Goal: Transaction & Acquisition: Subscribe to service/newsletter

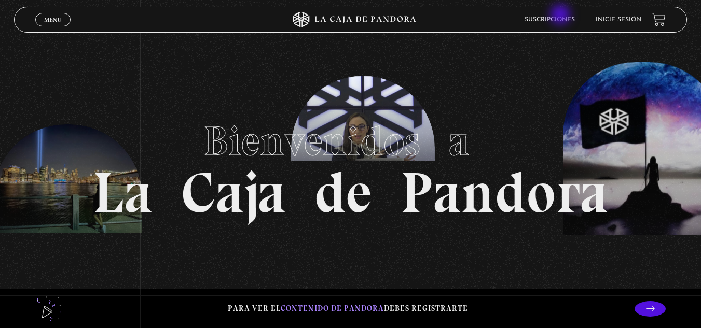
click at [561, 16] on li "Suscripciones" at bounding box center [549, 19] width 50 height 16
click at [563, 20] on link "Suscripciones" at bounding box center [549, 20] width 50 height 6
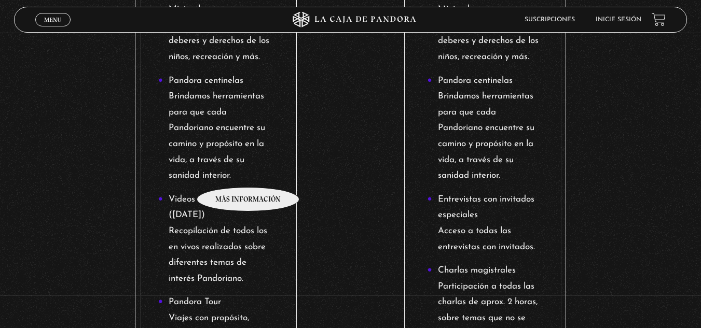
scroll to position [667, 0]
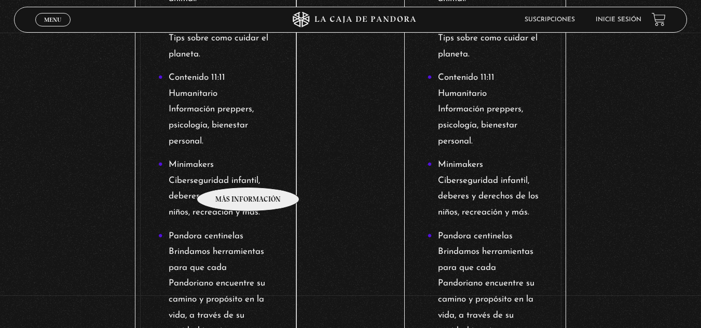
click at [248, 172] on li "Minimakers Ciberseguridad infantil, deberes y derechos de los niños, recreación…" at bounding box center [216, 188] width 116 height 63
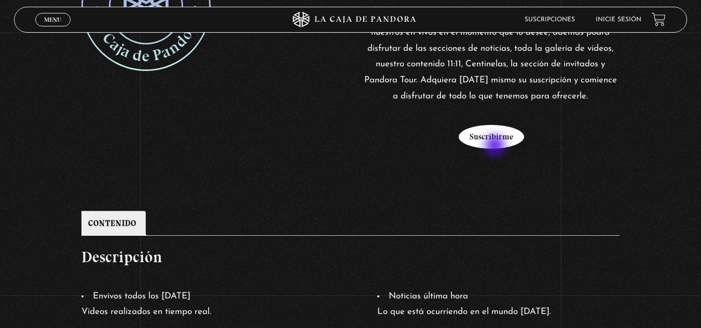
scroll to position [259, 0]
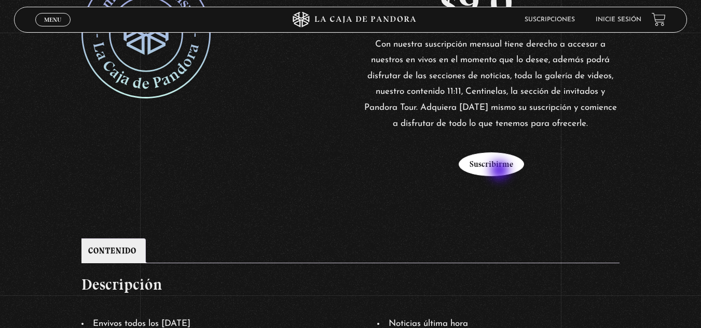
click at [501, 172] on button "Suscribirme" at bounding box center [491, 165] width 65 height 24
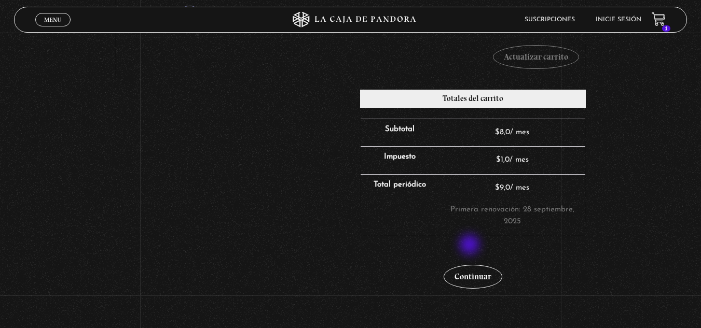
scroll to position [311, 0]
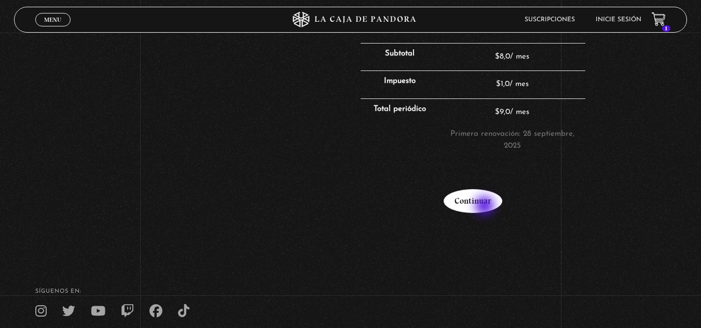
click at [486, 207] on link "Continuar" at bounding box center [473, 201] width 59 height 24
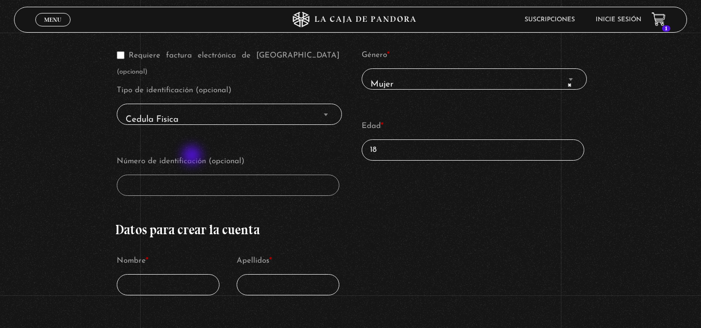
scroll to position [207, 0]
click at [158, 108] on span "Cedula Fisica" at bounding box center [229, 119] width 216 height 23
click at [328, 113] on b "Finalizar compra" at bounding box center [326, 114] width 4 height 3
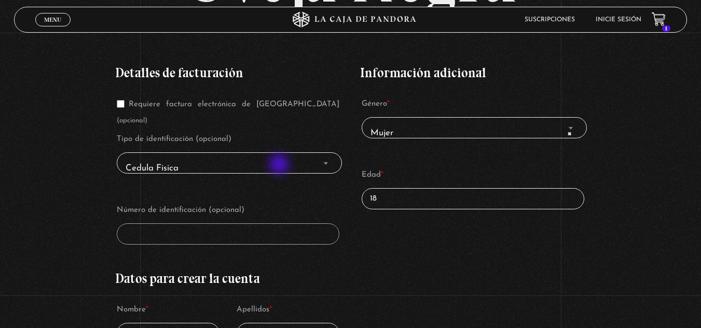
scroll to position [156, 0]
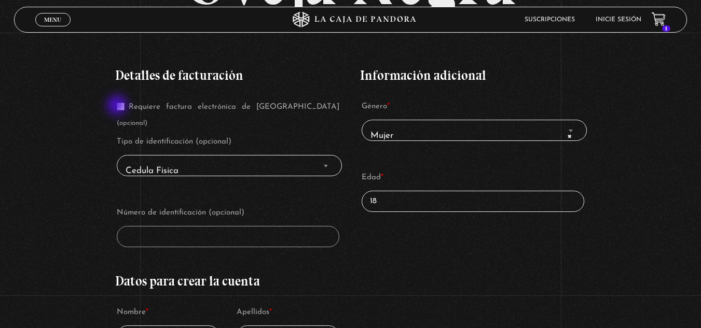
click at [118, 106] on input "Requiere factura electrónica de Costa Rica (opcional)" at bounding box center [121, 107] width 8 height 8
click at [119, 106] on input "Requiere factura electrónica de Costa Rica (opcional)" at bounding box center [121, 107] width 8 height 8
checkbox input "false"
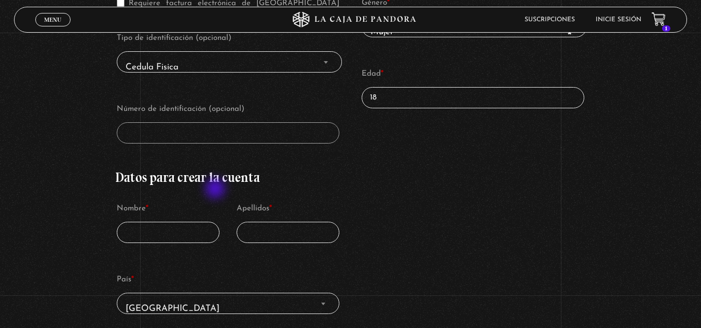
scroll to position [311, 0]
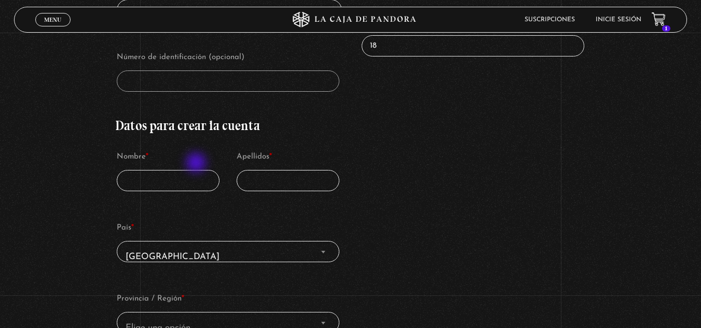
click at [197, 170] on input "Nombre *" at bounding box center [168, 180] width 103 height 21
type input "Yarubi"
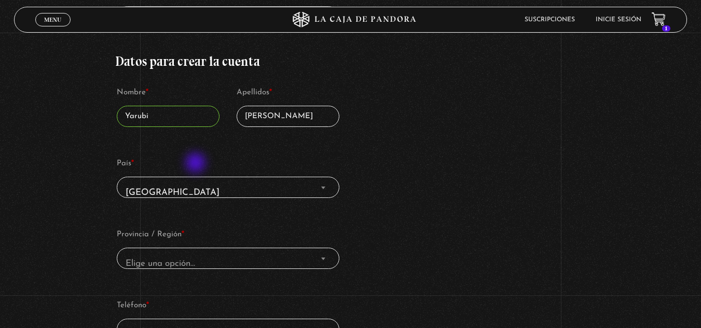
scroll to position [467, 0]
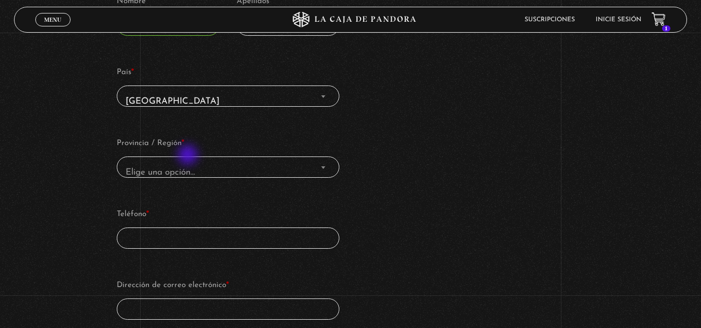
type input "Lizano"
click at [186, 168] on span "Elige una opción…" at bounding box center [161, 172] width 70 height 9
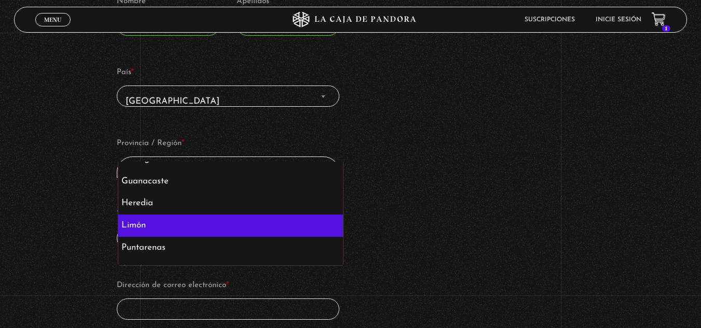
scroll to position [51, 0]
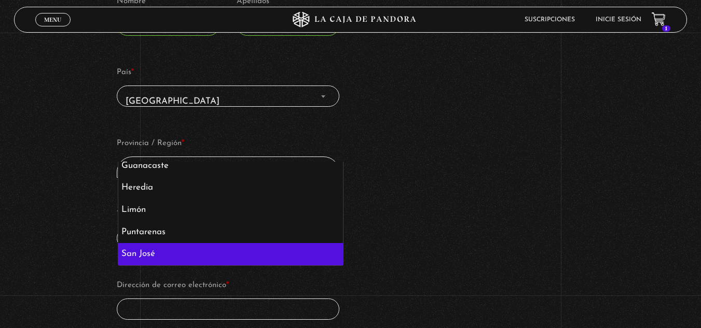
select select "CR-SJ"
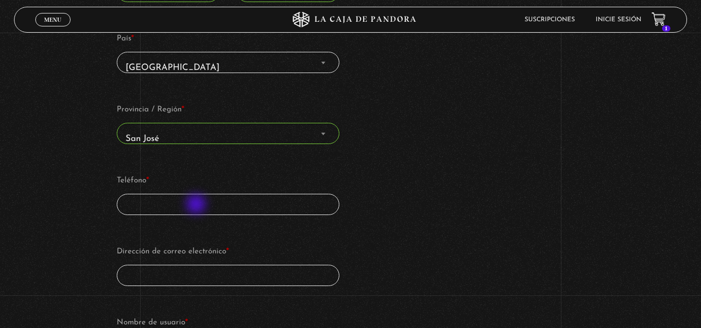
scroll to position [519, 0]
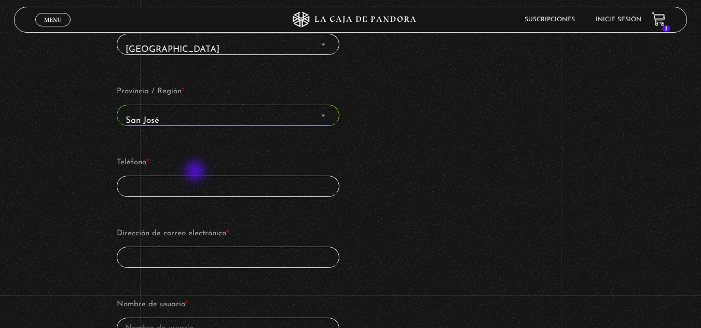
click at [196, 176] on input "Teléfono *" at bounding box center [228, 186] width 223 height 21
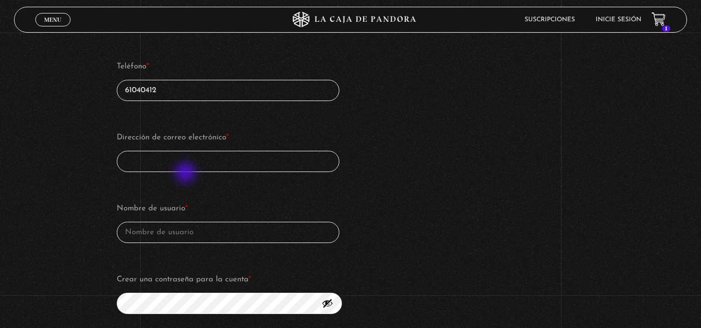
scroll to position [622, 0]
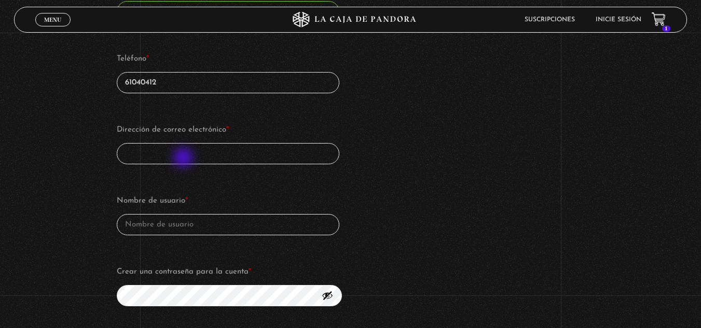
type input "61040412"
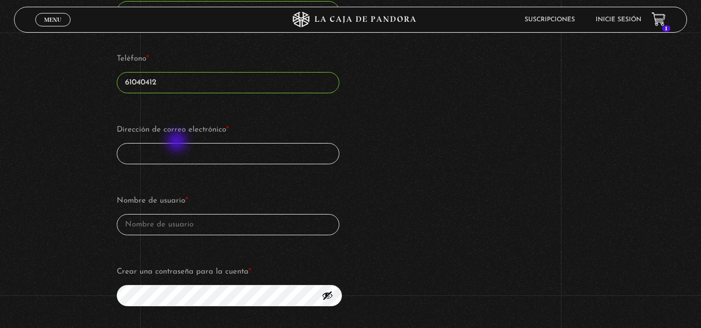
click at [178, 143] on input "Dirección de correo electrónico *" at bounding box center [228, 153] width 223 height 21
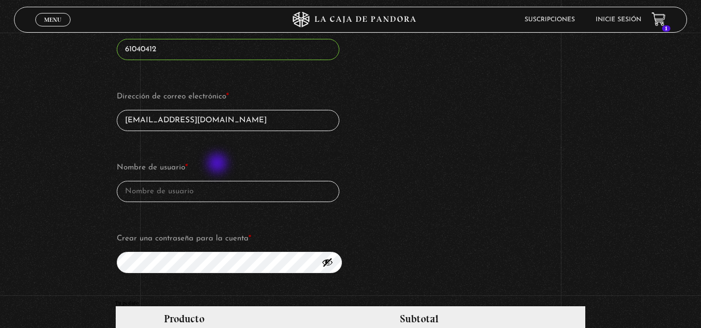
scroll to position [674, 0]
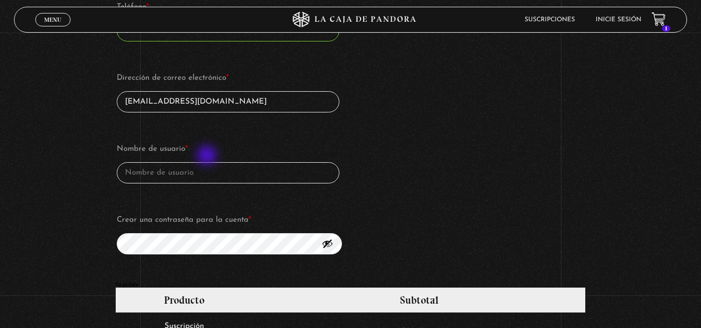
type input "ylizanofallas@gmail.com"
click at [208, 162] on input "Nombre de usuario *" at bounding box center [228, 172] width 223 height 21
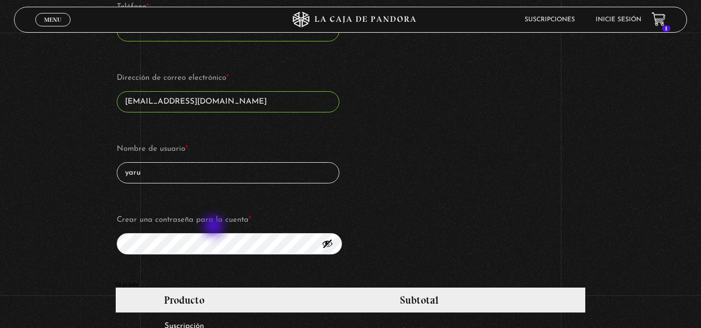
type input "yaru"
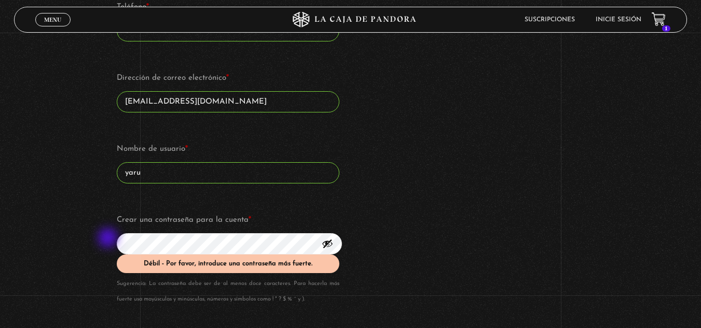
click at [109, 239] on div "Suscripción Oveja Negra Si ya eres cliente, por favor, rellena tus datos a cont…" at bounding box center [350, 152] width 701 height 1520
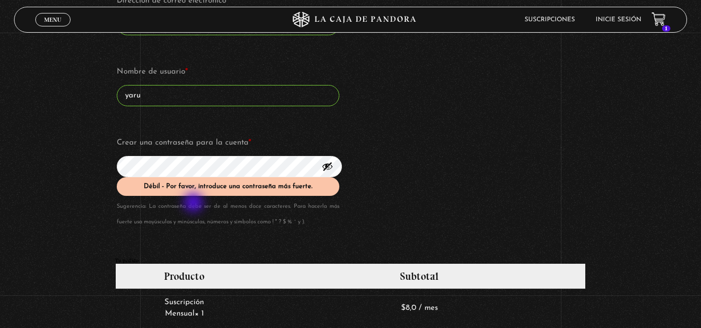
scroll to position [778, 0]
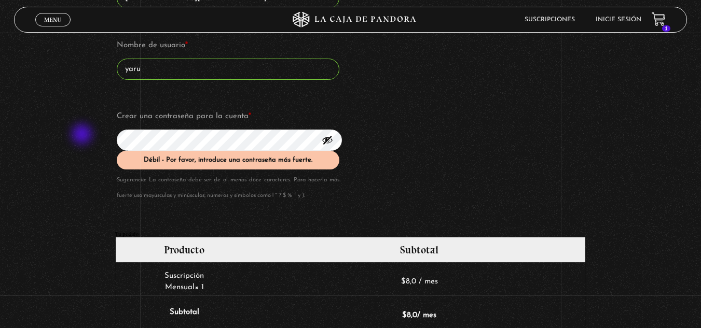
click at [81, 135] on div "Suscripción Oveja Negra Si ya eres cliente, por favor, rellena tus datos a cont…" at bounding box center [350, 48] width 701 height 1520
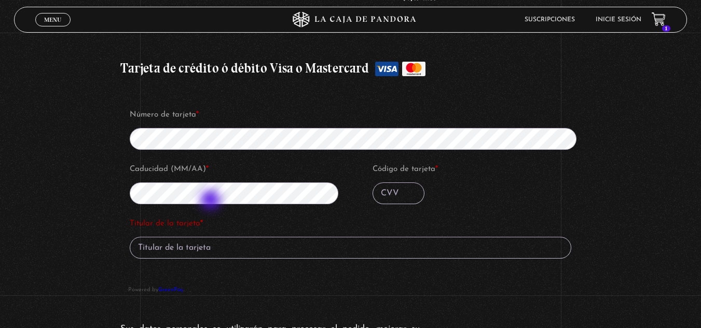
scroll to position [1141, 0]
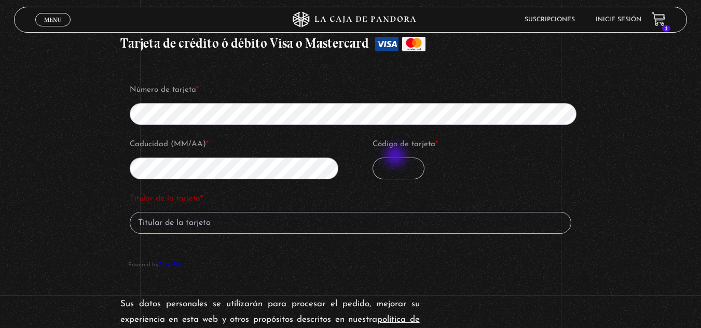
click at [396, 158] on input "Código de tarjeta *" at bounding box center [398, 169] width 52 height 22
type input "095"
click at [268, 212] on input "Titular de la tarjeta *" at bounding box center [350, 223] width 441 height 22
type input "y"
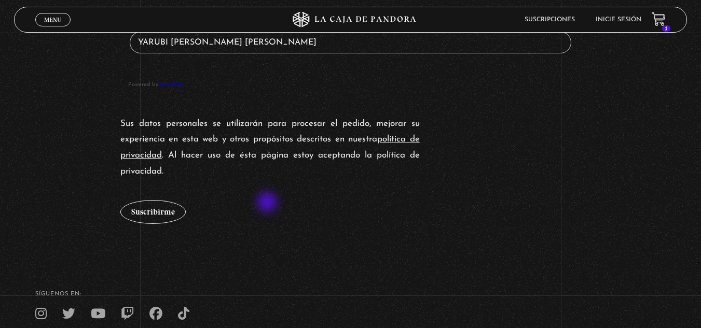
scroll to position [1391, 0]
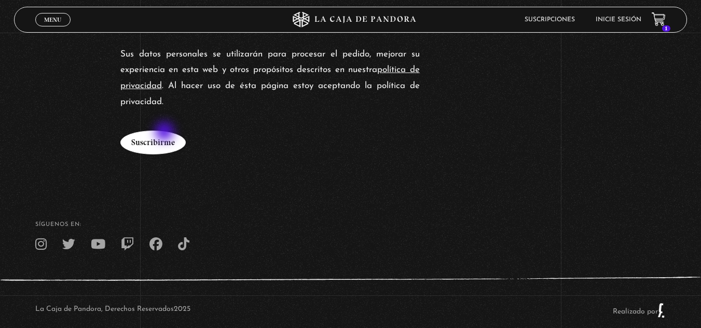
click at [165, 133] on button "Suscribirme" at bounding box center [152, 143] width 65 height 24
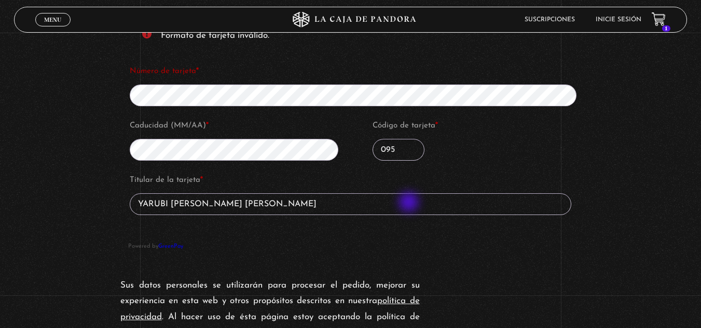
scroll to position [1190, 0]
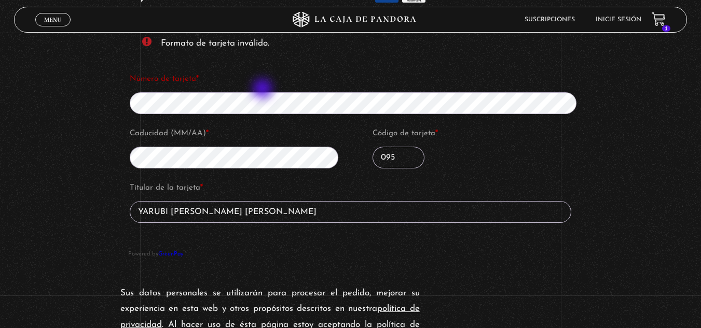
type input "YARUBI LIZANO FALLAS"
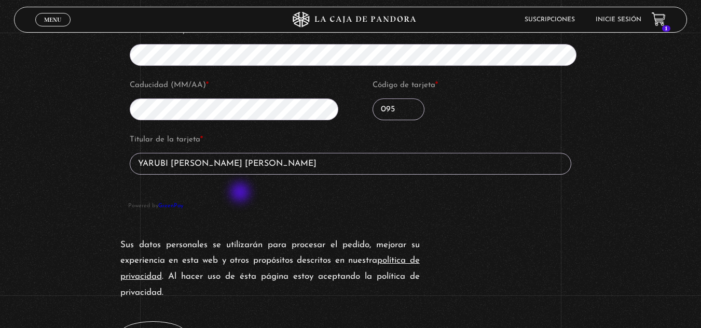
scroll to position [1294, 0]
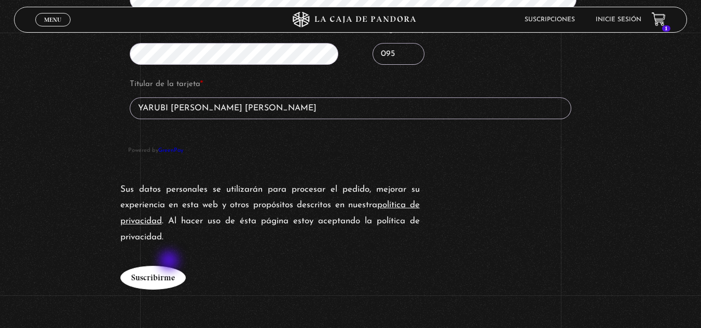
click at [170, 266] on button "Suscribirme" at bounding box center [152, 278] width 65 height 24
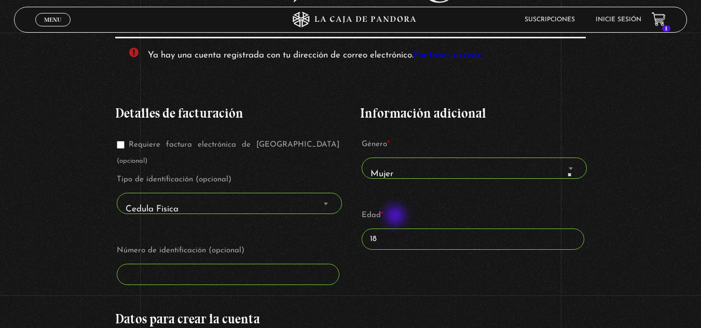
scroll to position [157, 0]
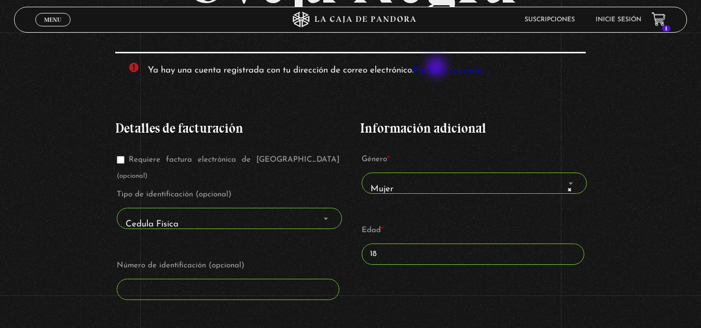
click at [437, 68] on link "Por favor, accede." at bounding box center [448, 70] width 70 height 9
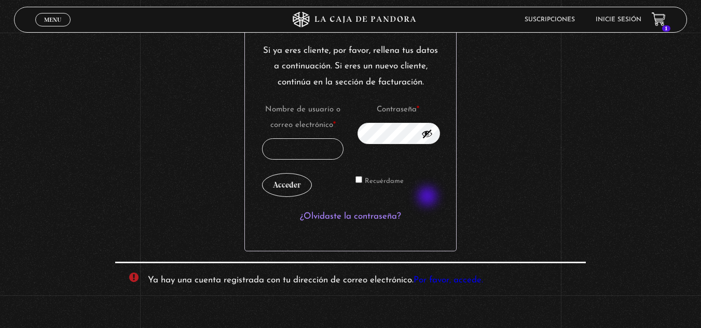
scroll to position [183, 0]
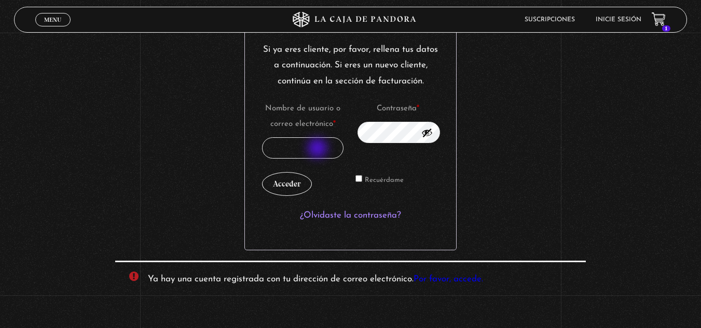
click at [319, 149] on input "Nombre de usuario o correo electrónico * Obligatorio" at bounding box center [302, 147] width 81 height 21
type input "[EMAIL_ADDRESS][DOMAIN_NAME]"
click at [379, 211] on link "¿Olvidaste la contraseña?" at bounding box center [350, 215] width 101 height 9
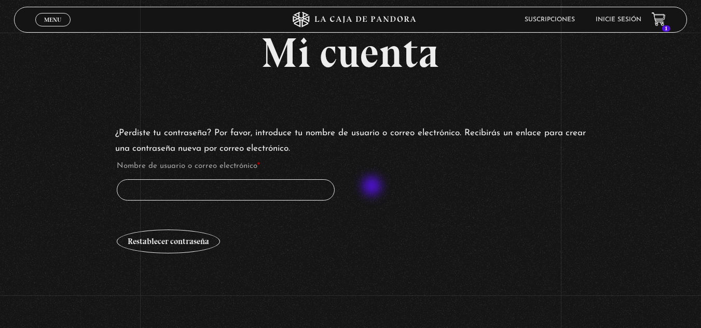
scroll to position [52, 0]
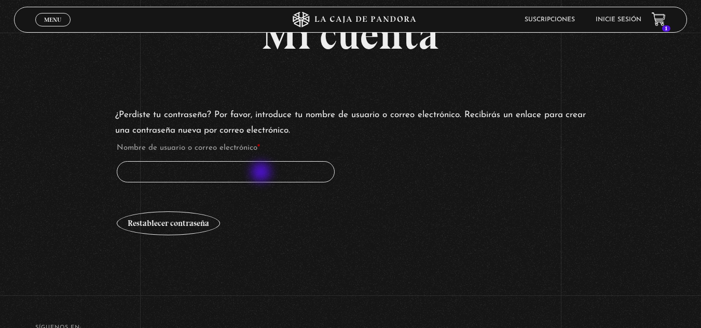
click at [262, 173] on input "Nombre de usuario o correo electrónico * Obligatorio" at bounding box center [226, 171] width 218 height 21
type input "[EMAIL_ADDRESS][DOMAIN_NAME]"
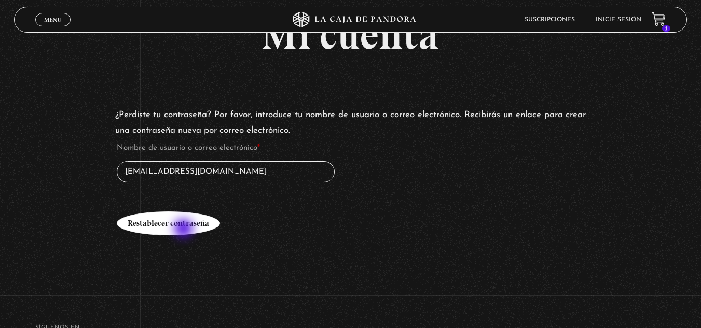
click at [185, 230] on button "Restablecer contraseña" at bounding box center [168, 224] width 103 height 24
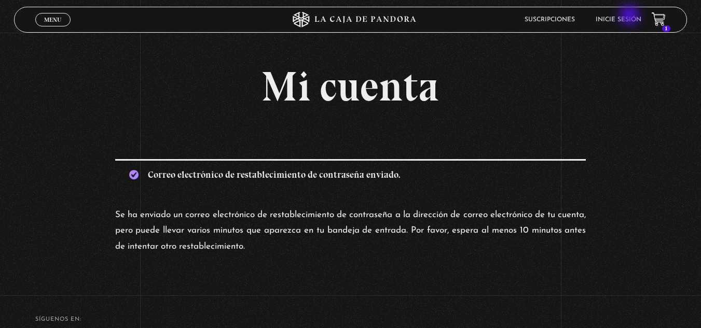
click at [630, 16] on li "Inicie sesión" at bounding box center [619, 19] width 46 height 16
click at [629, 18] on link "Inicie sesión" at bounding box center [619, 20] width 46 height 6
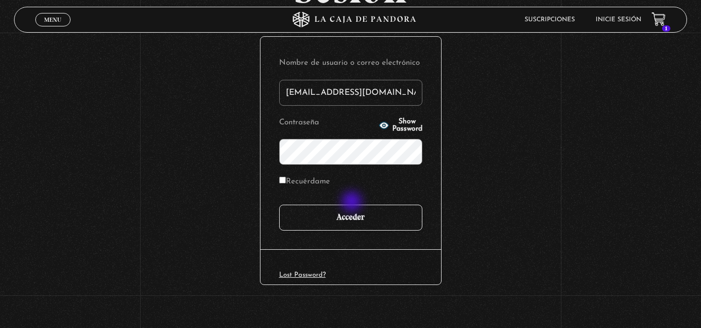
scroll to position [127, 0]
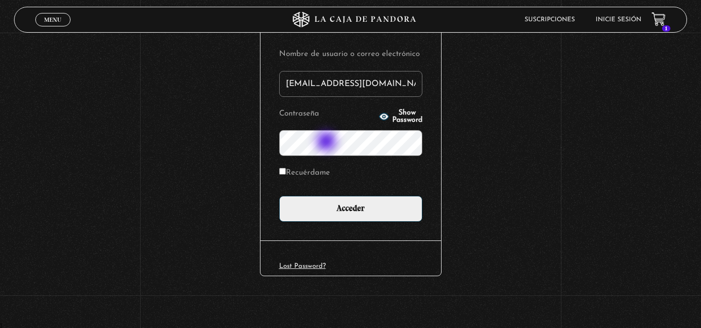
type input "[EMAIL_ADDRESS][DOMAIN_NAME]"
click at [285, 171] on input "Recuérdame" at bounding box center [282, 171] width 7 height 7
click at [305, 173] on label "Recuérdame" at bounding box center [304, 173] width 51 height 16
click at [286, 173] on input "Recuérdame" at bounding box center [282, 171] width 7 height 7
checkbox input "false"
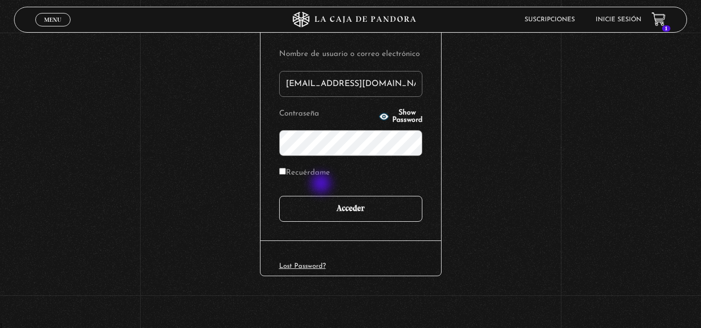
click at [340, 198] on input "Acceder" at bounding box center [350, 209] width 143 height 26
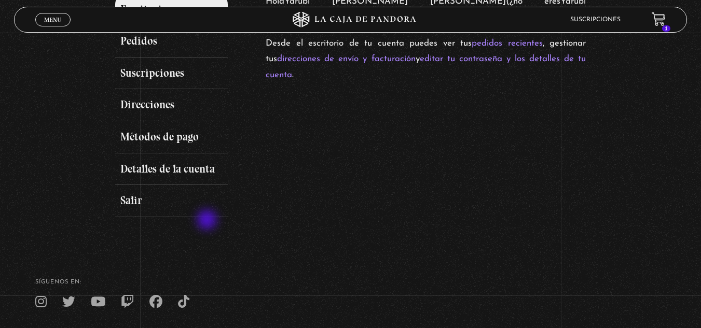
scroll to position [135, 0]
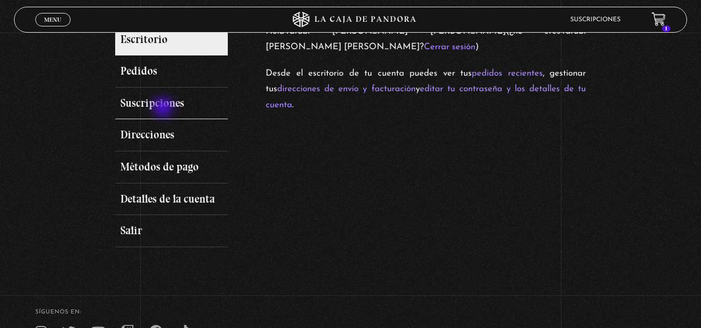
click at [164, 108] on link "Suscripciones" at bounding box center [171, 104] width 113 height 32
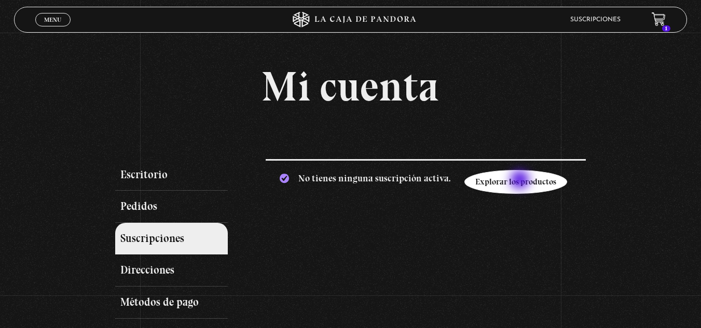
scroll to position [52, 0]
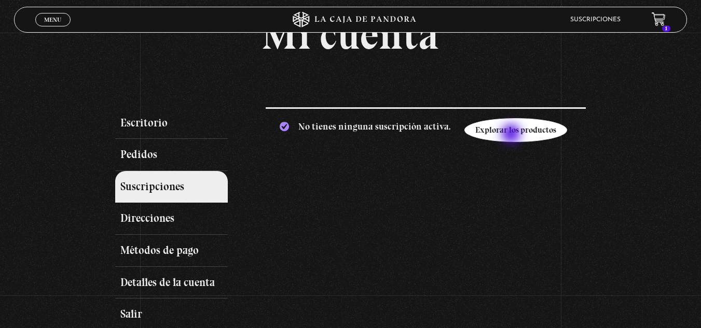
click at [512, 135] on link "Explorar los productos" at bounding box center [515, 130] width 103 height 24
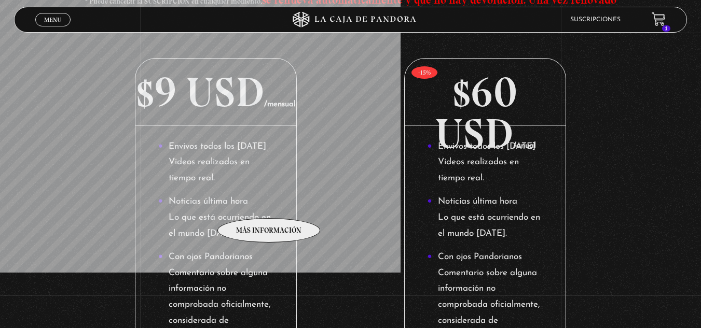
scroll to position [207, 0]
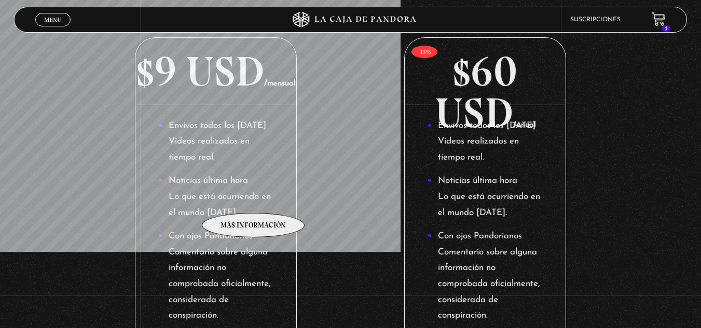
click at [254, 198] on li "Noticias última hora Lo que está ocurriendo en el mundo [DATE]." at bounding box center [216, 197] width 116 height 48
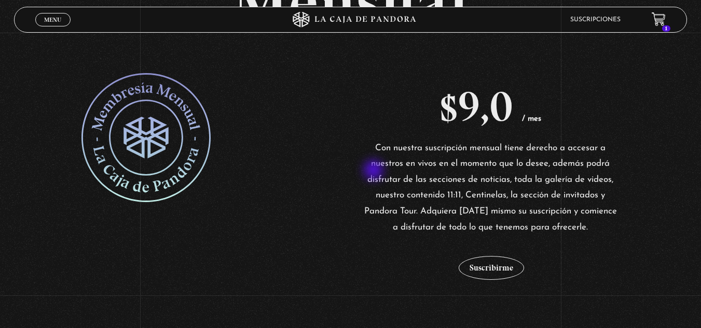
scroll to position [311, 0]
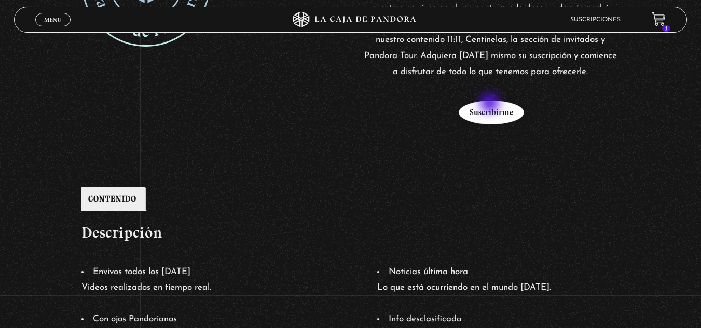
click at [491, 104] on button "Suscribirme" at bounding box center [491, 113] width 65 height 24
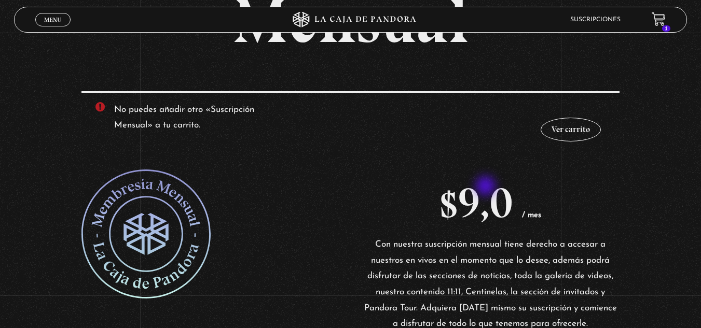
scroll to position [156, 0]
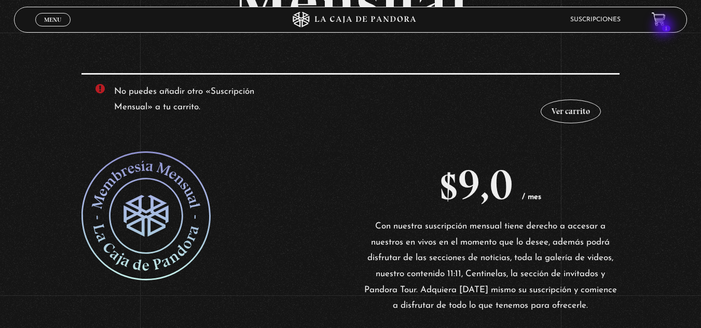
click at [665, 27] on header "Menu Cerrar Suscripciones 1" at bounding box center [350, 20] width 673 height 26
click at [593, 104] on link "Ver carrito" at bounding box center [571, 112] width 60 height 24
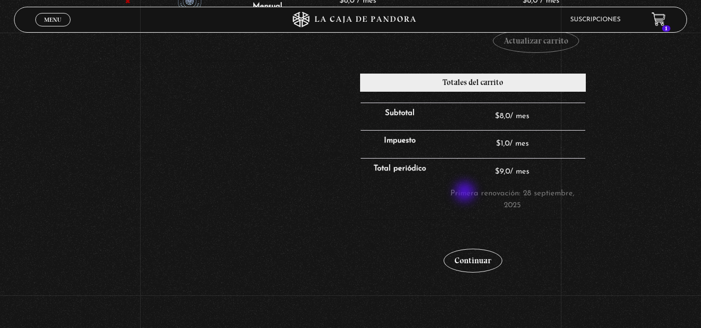
scroll to position [207, 0]
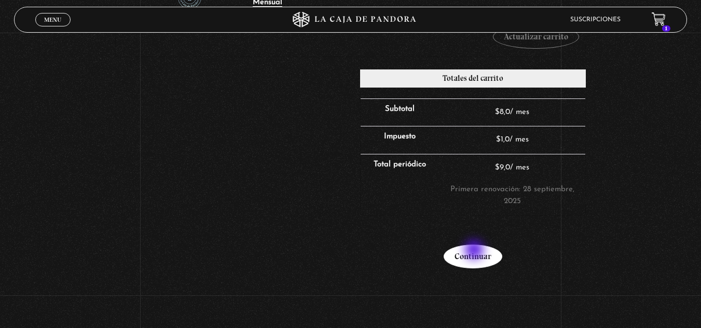
click at [475, 252] on link "Continuar" at bounding box center [473, 257] width 59 height 24
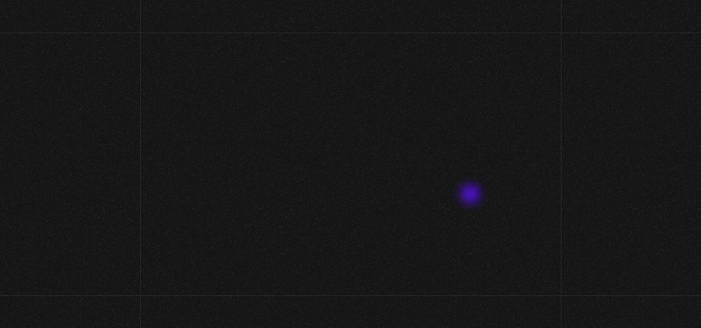
select select "CR-SJ"
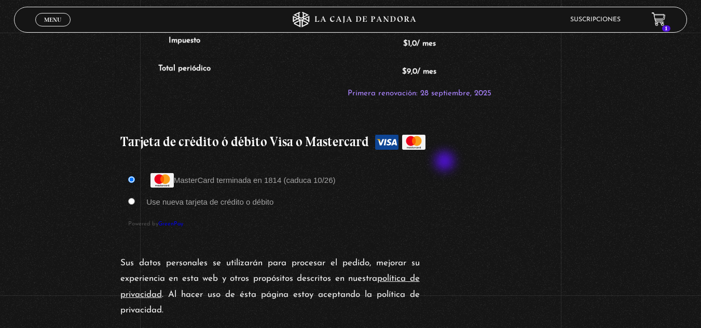
scroll to position [934, 0]
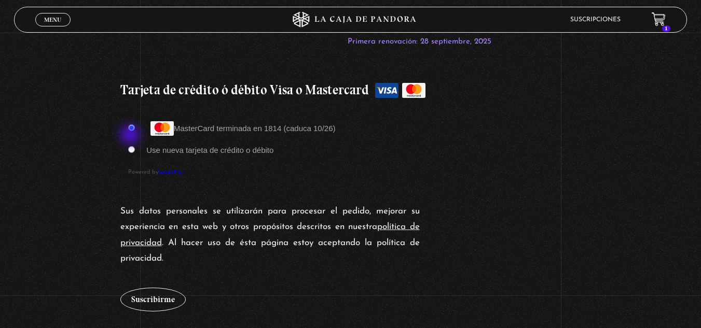
click at [132, 146] on input "Use nueva tarjeta de crédito o débito" at bounding box center [131, 149] width 7 height 7
radio input "true"
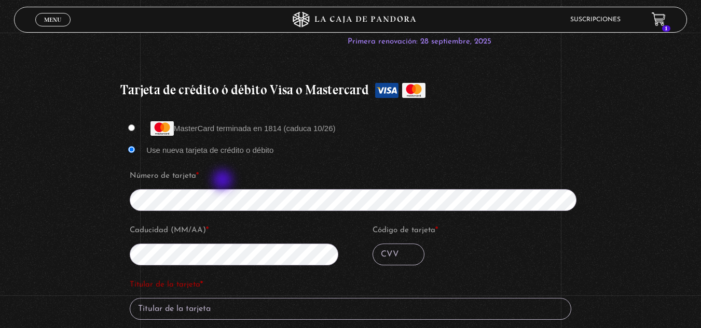
scroll to position [986, 0]
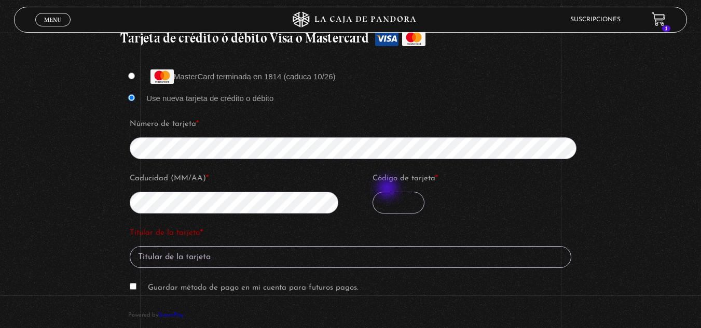
click at [389, 192] on input "Código de tarjeta *" at bounding box center [398, 203] width 52 height 22
type input "095"
click at [317, 246] on input "Titular de la tarjeta *" at bounding box center [350, 257] width 441 height 22
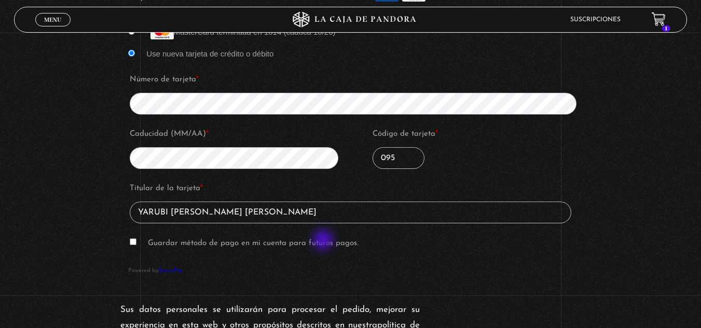
scroll to position [1089, 0]
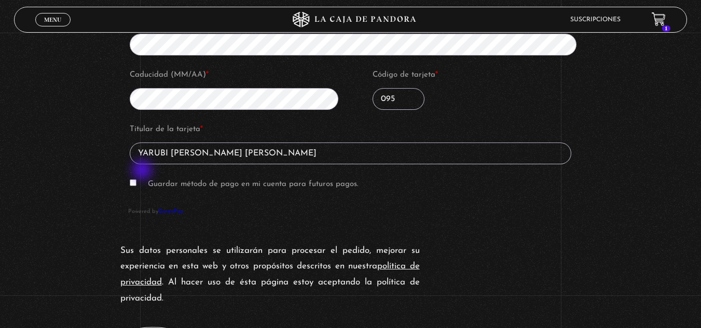
type input "YARUBI LIZANO FALLAS"
click at [136, 179] on input "Guardar método de pago en mi cuenta para futuros pagos." at bounding box center [133, 182] width 7 height 7
checkbox input "true"
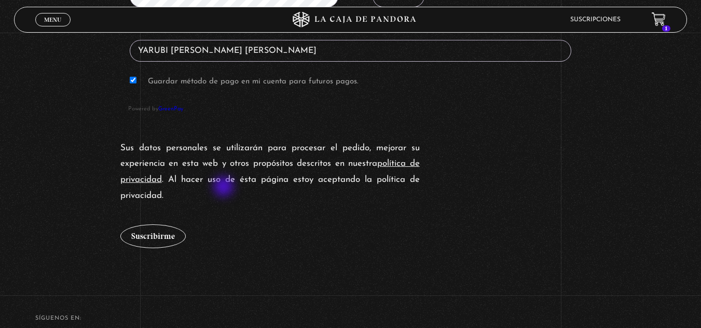
scroll to position [1193, 0]
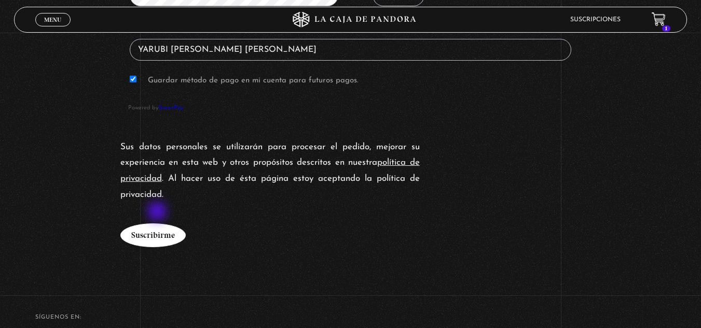
click at [157, 224] on button "Suscribirme" at bounding box center [152, 236] width 65 height 24
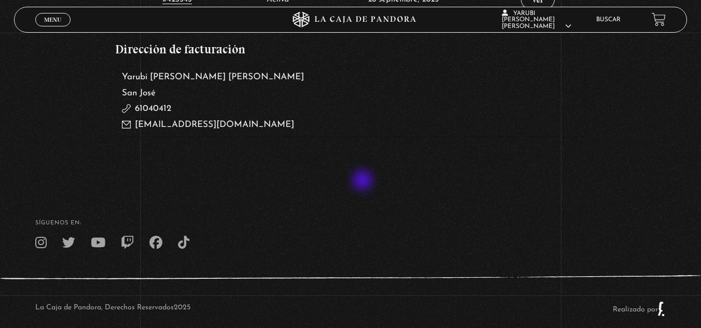
scroll to position [415, 0]
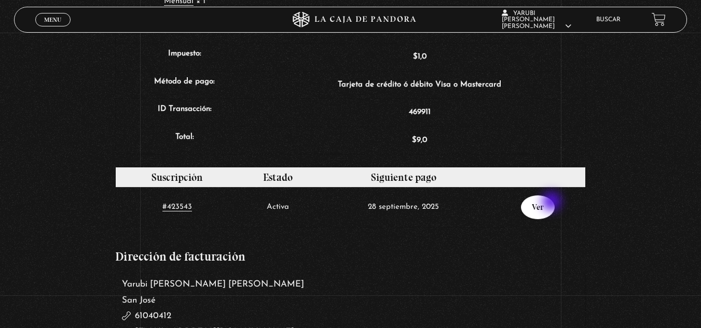
click at [552, 203] on link "Ver" at bounding box center [538, 208] width 34 height 24
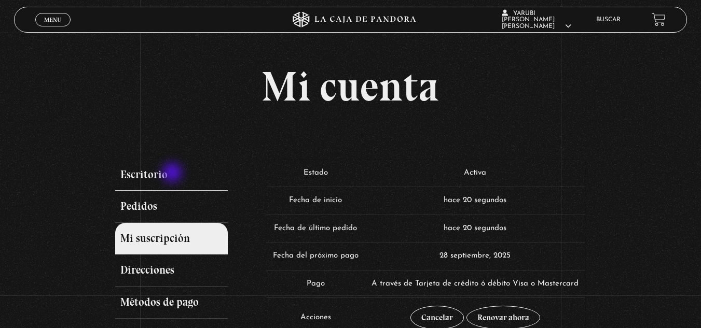
click at [173, 174] on link "Escritorio" at bounding box center [171, 175] width 113 height 32
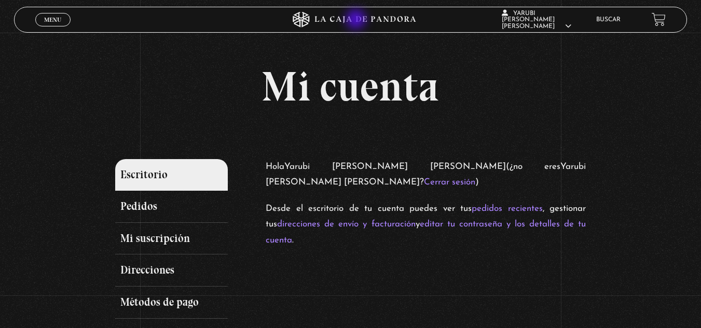
click at [356, 20] on icon at bounding box center [350, 20] width 210 height 16
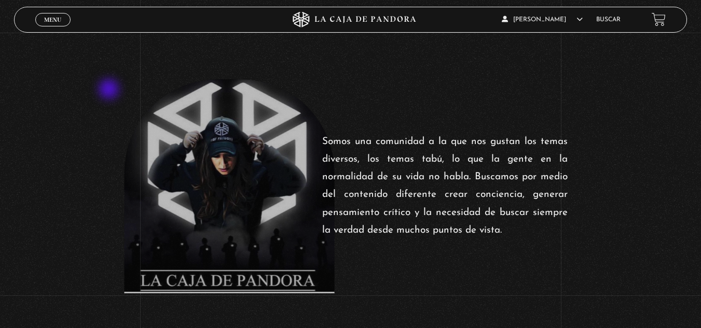
scroll to position [207, 0]
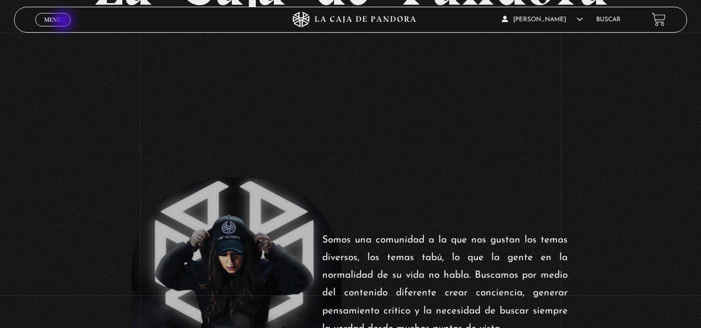
click at [64, 22] on link "Menu Cerrar" at bounding box center [52, 19] width 35 height 13
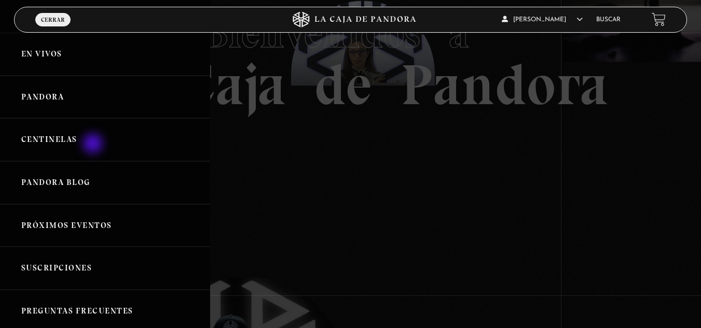
scroll to position [104, 0]
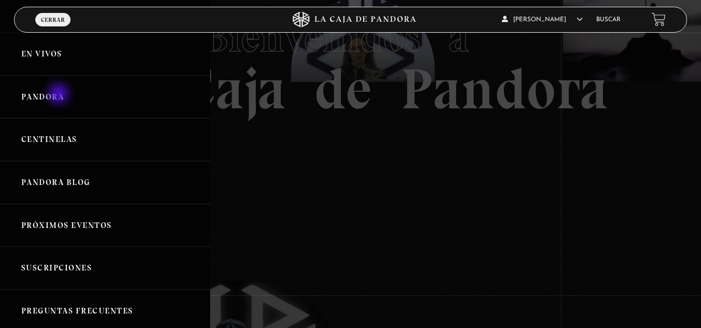
click at [60, 95] on link "Pandora" at bounding box center [105, 97] width 210 height 43
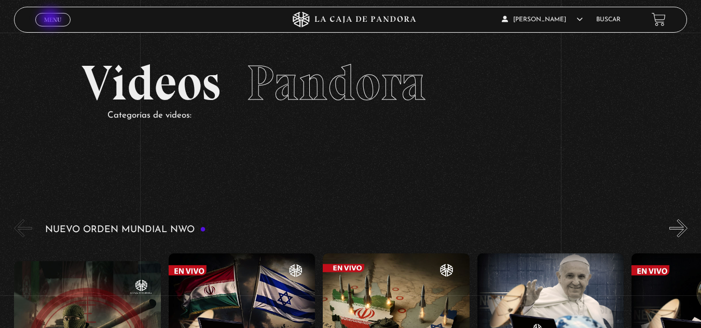
click at [51, 19] on span "Menu" at bounding box center [52, 20] width 17 height 6
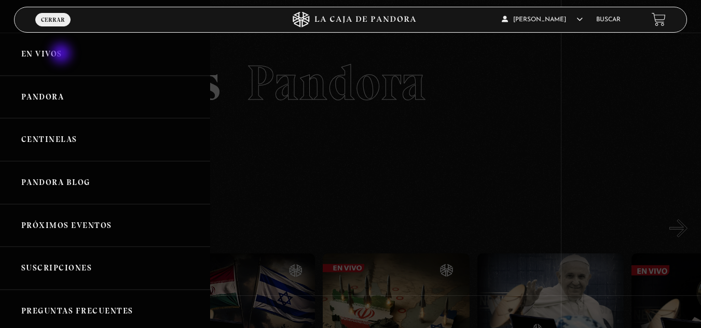
click at [62, 54] on link "En vivos" at bounding box center [105, 54] width 210 height 43
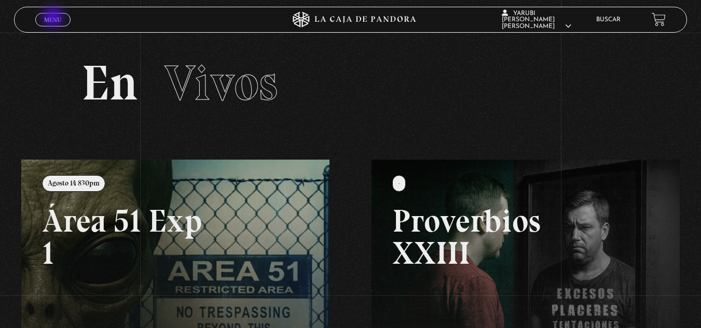
click at [54, 18] on span "Menu" at bounding box center [52, 20] width 17 height 6
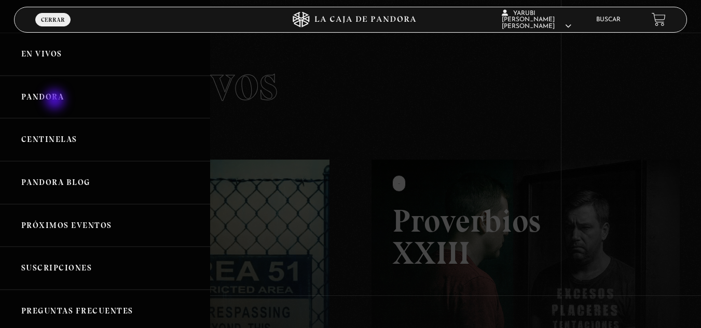
click at [54, 99] on link "Pandora" at bounding box center [105, 97] width 210 height 43
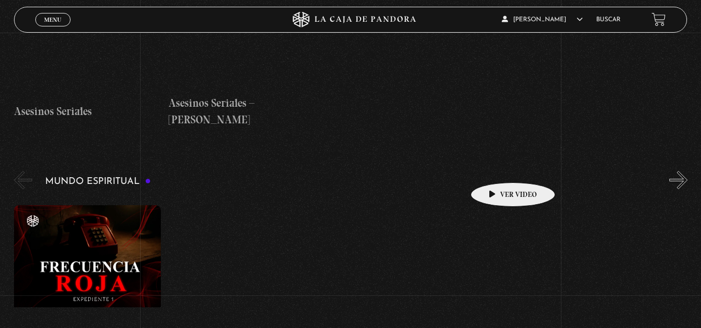
scroll to position [3056, 0]
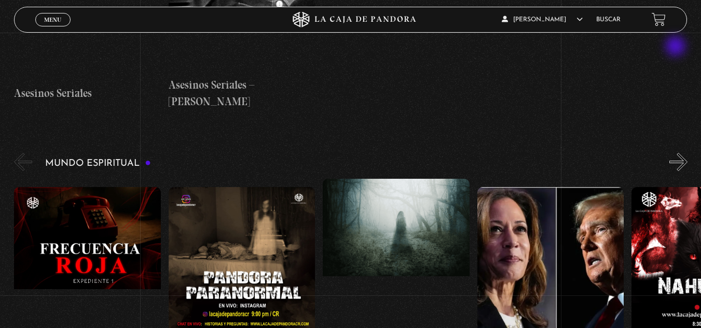
click at [679, 153] on button "»" at bounding box center [678, 162] width 18 height 18
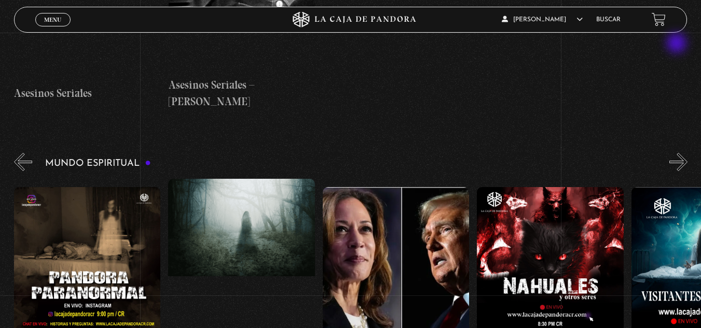
click at [677, 153] on button "»" at bounding box center [678, 162] width 18 height 18
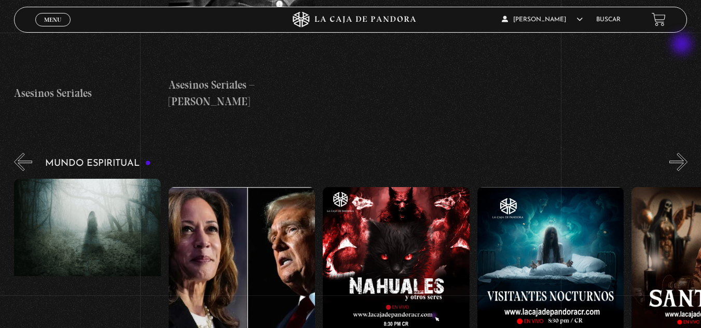
click at [683, 153] on button "»" at bounding box center [678, 162] width 18 height 18
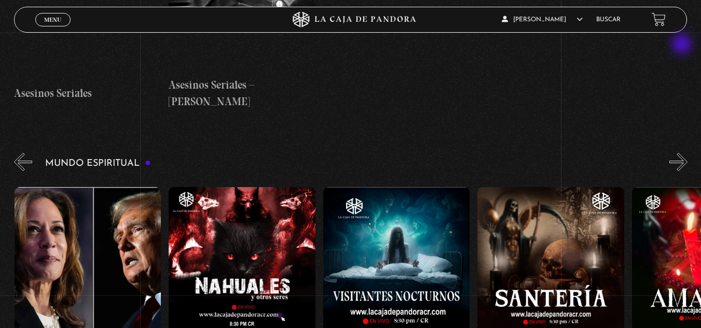
click at [683, 153] on button "»" at bounding box center [678, 162] width 18 height 18
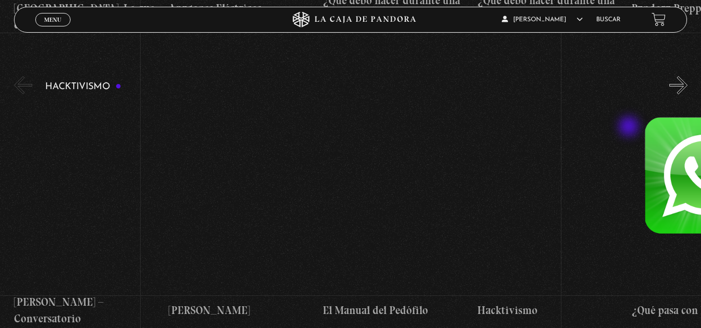
scroll to position [2486, 0]
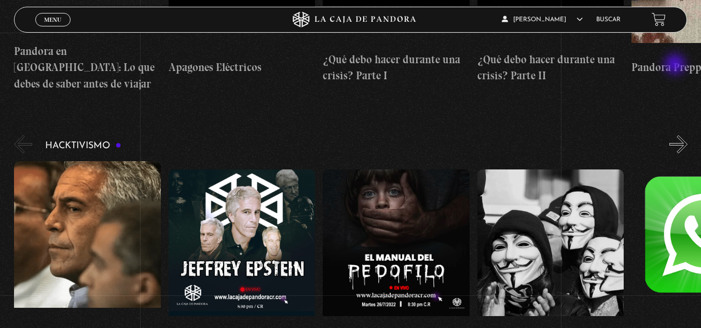
click at [676, 133] on div "Hacktivismo Jeffrey Epstein – Conversatorio Jeffrey Epstein El Manual del Pedóf…" at bounding box center [357, 259] width 687 height 253
click at [680, 135] on button "»" at bounding box center [678, 144] width 18 height 18
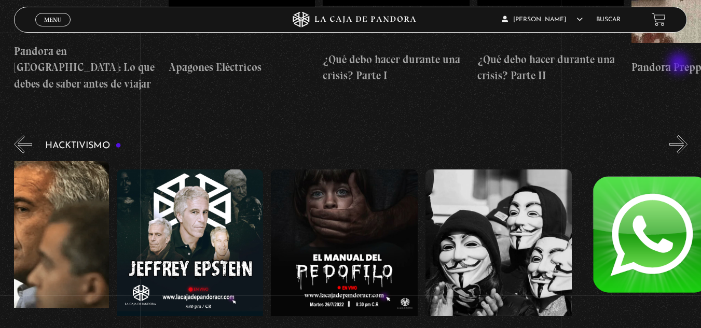
scroll to position [0, 77]
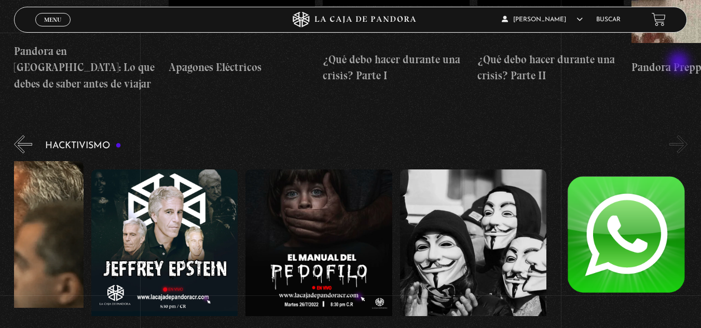
click at [680, 135] on button "»" at bounding box center [678, 144] width 18 height 18
click at [16, 135] on button "«" at bounding box center [23, 144] width 18 height 18
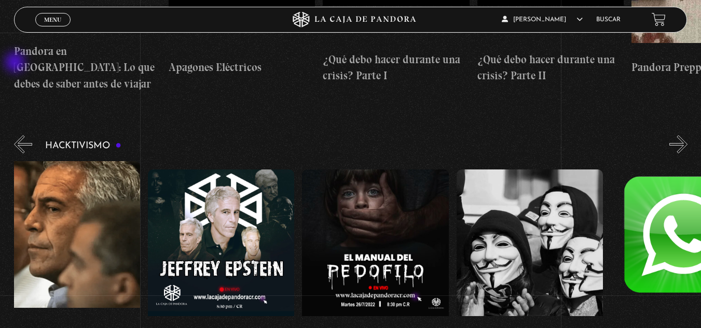
scroll to position [0, 0]
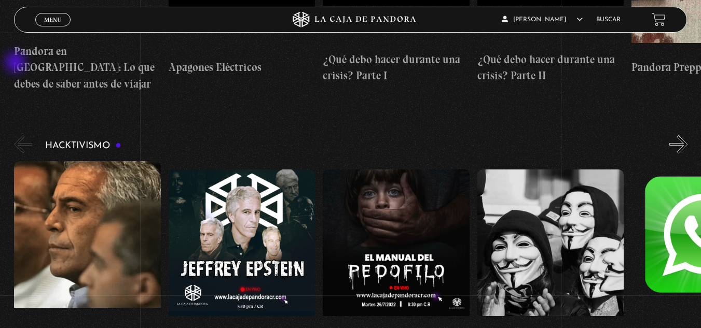
click at [17, 135] on button "«" at bounding box center [23, 144] width 18 height 18
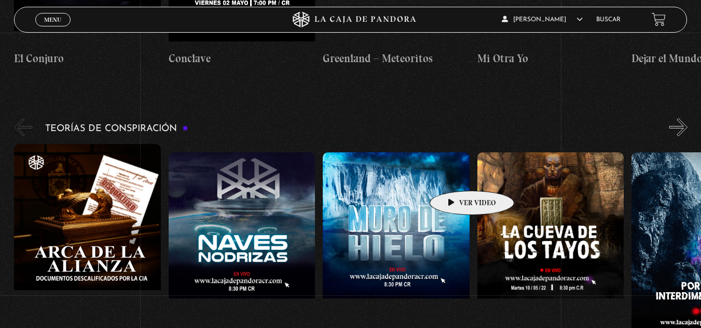
scroll to position [1604, 0]
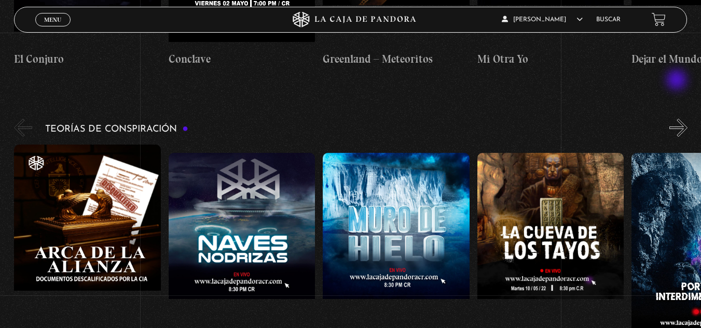
click at [677, 119] on button "»" at bounding box center [678, 128] width 18 height 18
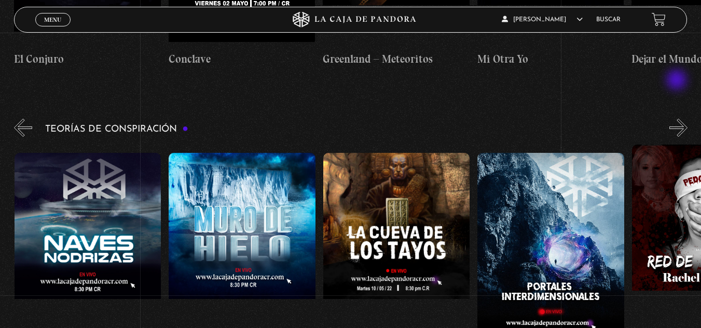
click at [677, 119] on button "»" at bounding box center [678, 128] width 18 height 18
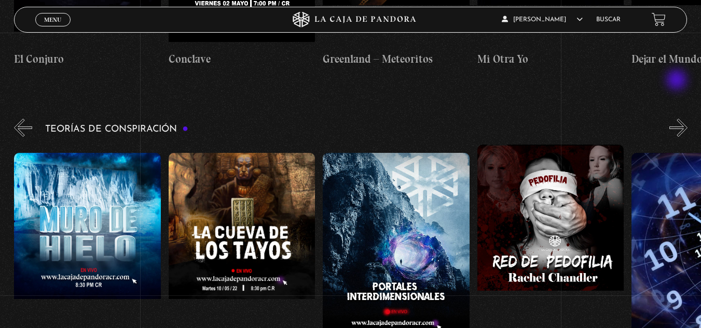
click at [677, 119] on button "»" at bounding box center [678, 128] width 18 height 18
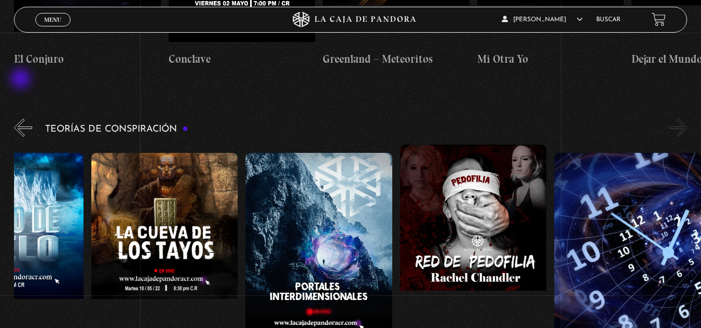
click at [22, 119] on button "«" at bounding box center [23, 128] width 18 height 18
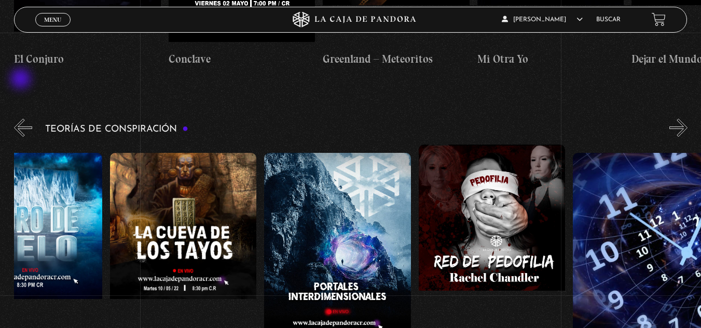
click at [22, 119] on button "«" at bounding box center [23, 128] width 18 height 18
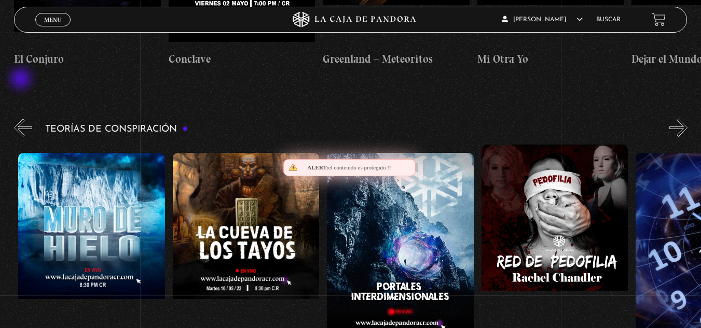
click at [22, 119] on button "«" at bounding box center [23, 128] width 18 height 18
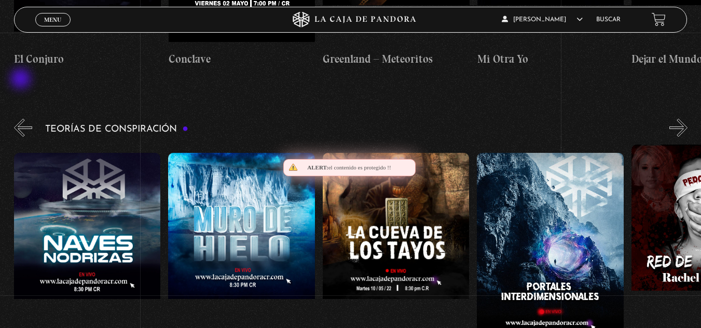
click at [22, 119] on button "«" at bounding box center [23, 128] width 18 height 18
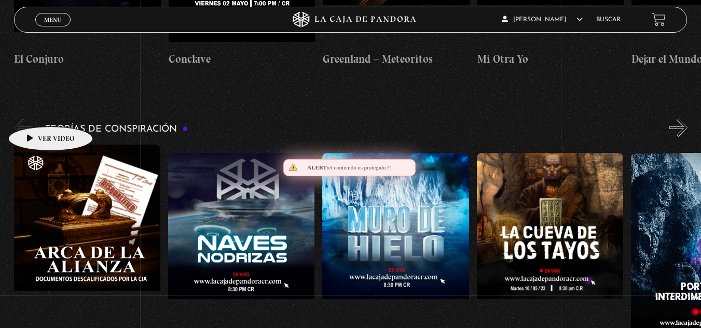
scroll to position [0, 0]
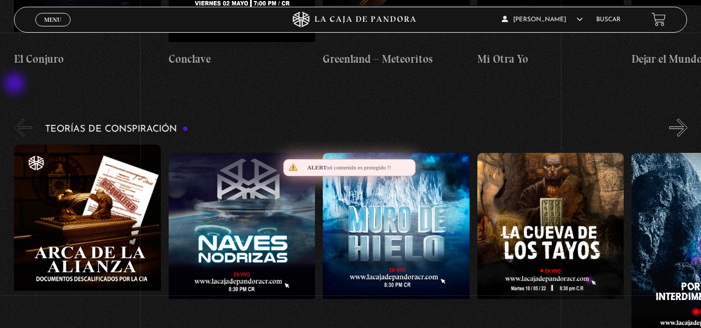
click at [15, 119] on button "«" at bounding box center [23, 128] width 18 height 18
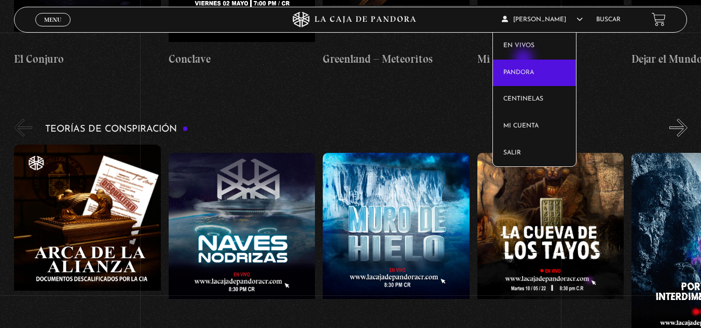
click at [524, 60] on link "Pandora" at bounding box center [534, 73] width 83 height 27
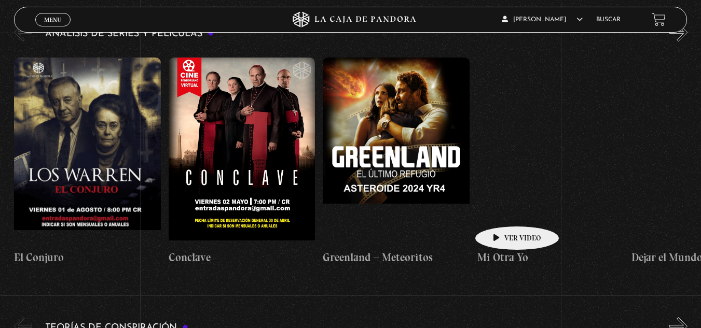
scroll to position [1349, 0]
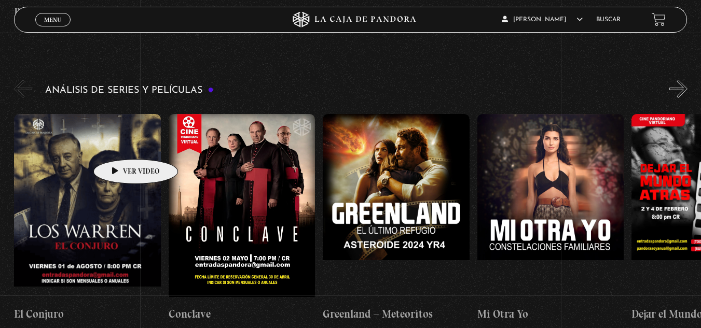
click at [119, 144] on figure at bounding box center [87, 207] width 147 height 187
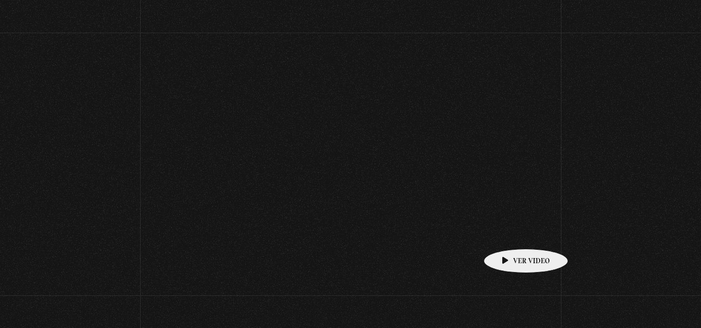
scroll to position [1349, 0]
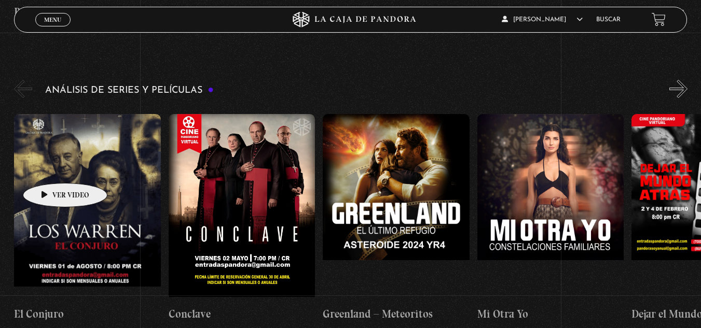
click at [60, 127] on figure at bounding box center [87, 207] width 147 height 187
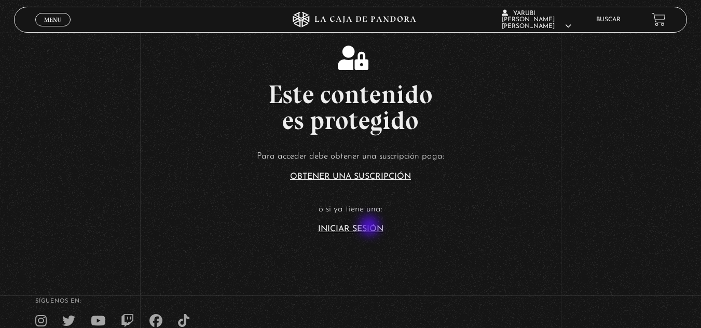
click at [370, 227] on link "Iniciar Sesión" at bounding box center [350, 229] width 65 height 8
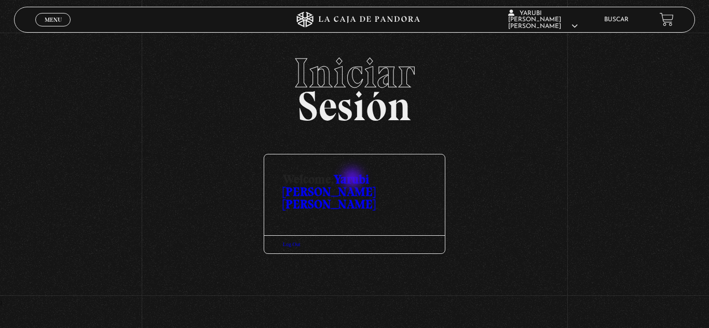
click at [353, 179] on link "Yarubi [PERSON_NAME] [PERSON_NAME]" at bounding box center [329, 192] width 92 height 40
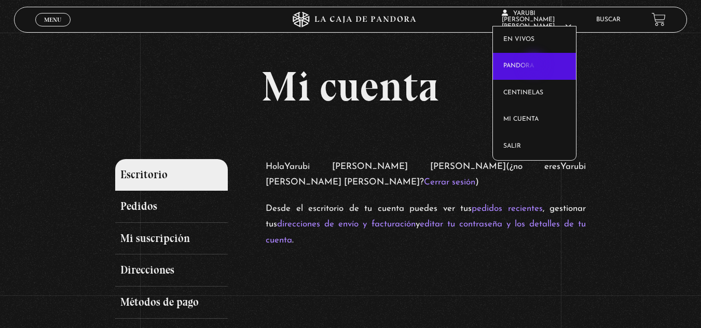
click at [535, 65] on link "Pandora" at bounding box center [534, 66] width 83 height 27
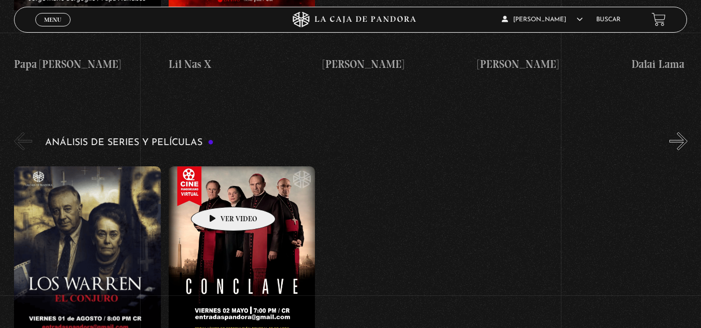
scroll to position [1297, 0]
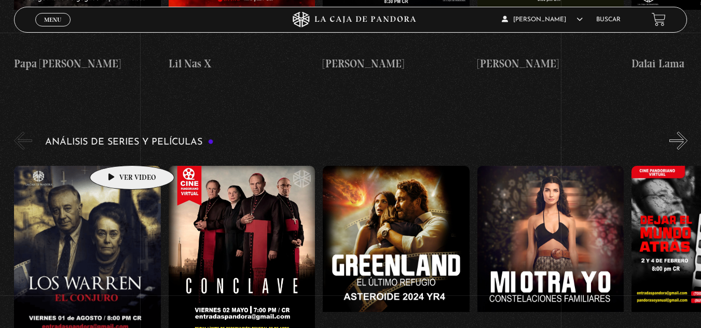
click at [112, 166] on figure at bounding box center [87, 259] width 147 height 187
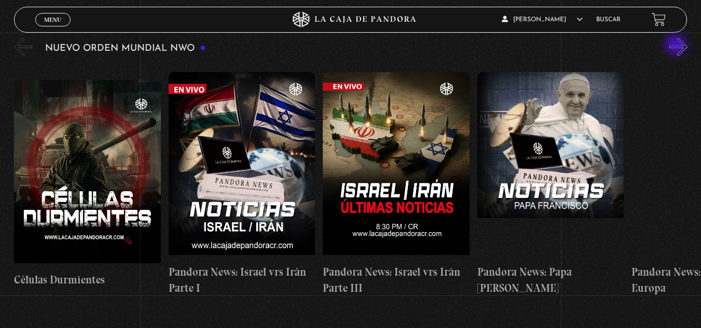
scroll to position [156, 0]
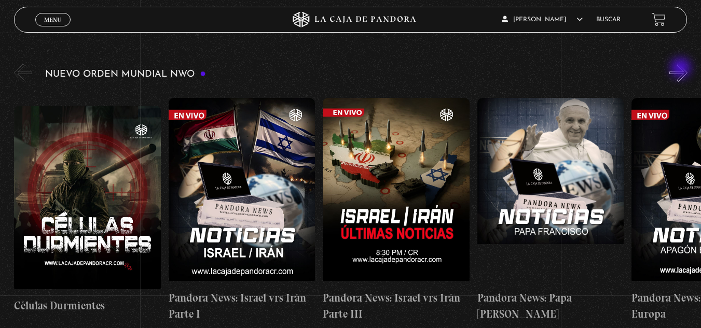
click at [683, 71] on button "»" at bounding box center [678, 73] width 18 height 18
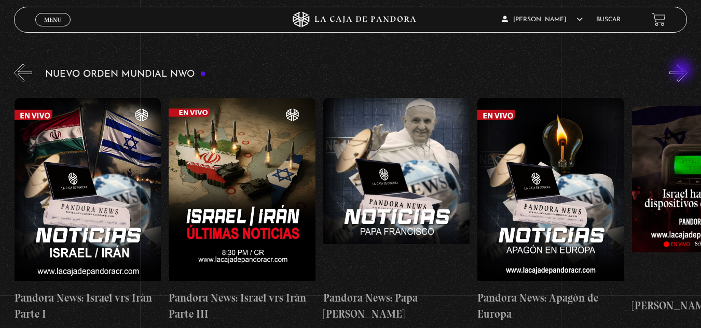
click at [683, 71] on button "»" at bounding box center [678, 73] width 18 height 18
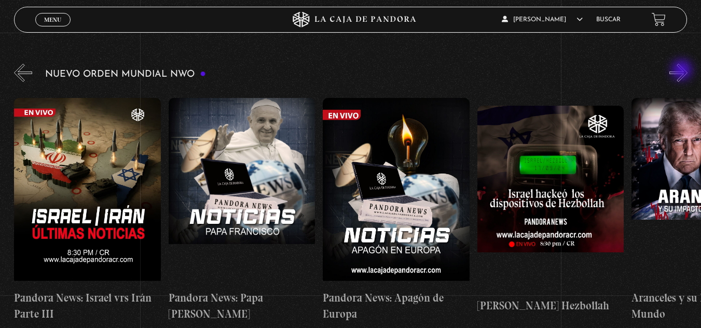
click at [683, 71] on button "»" at bounding box center [678, 73] width 18 height 18
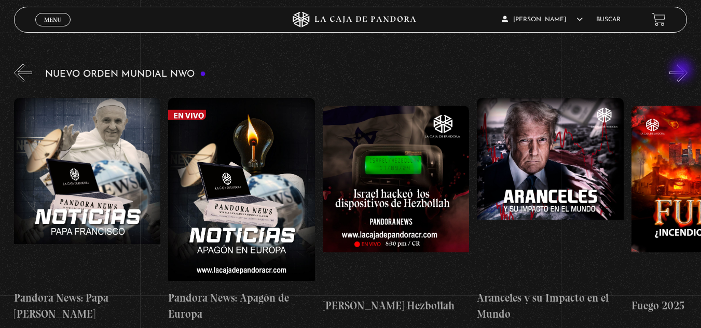
click at [683, 71] on button "»" at bounding box center [678, 73] width 18 height 18
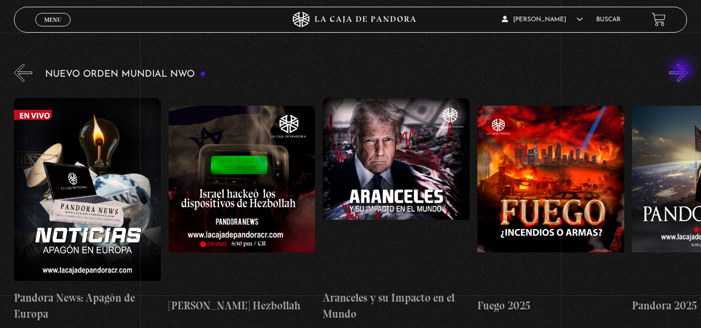
click at [683, 71] on button "»" at bounding box center [678, 73] width 18 height 18
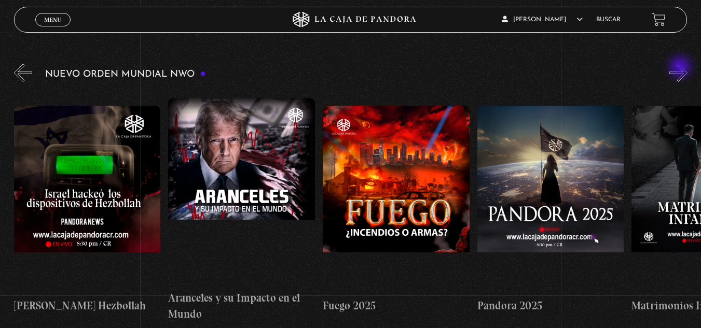
click at [681, 68] on button "»" at bounding box center [678, 73] width 18 height 18
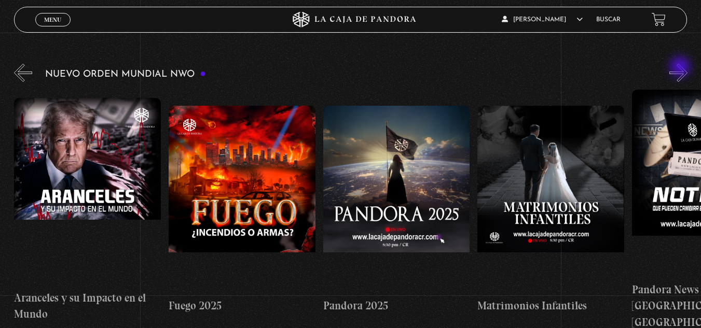
click at [681, 67] on button "»" at bounding box center [678, 73] width 18 height 18
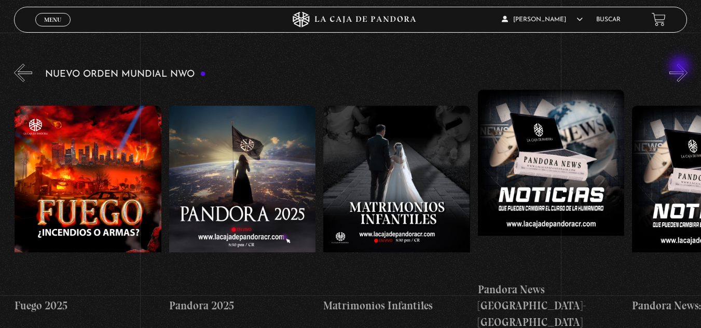
click at [681, 67] on button "»" at bounding box center [678, 73] width 18 height 18
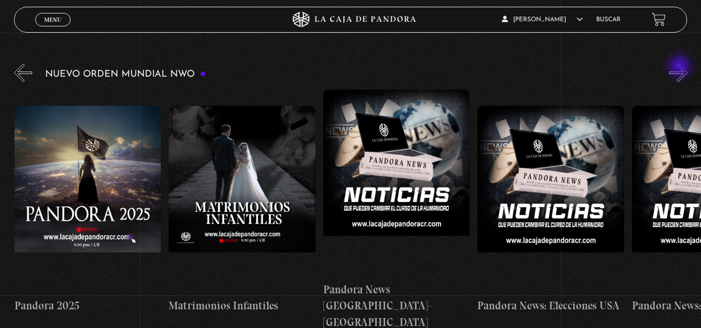
click at [681, 67] on button "»" at bounding box center [678, 73] width 18 height 18
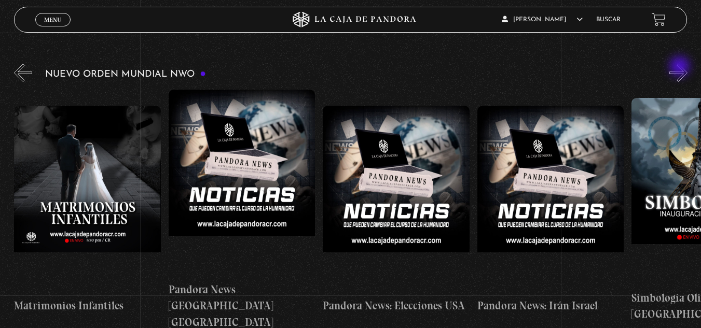
click at [681, 67] on button "»" at bounding box center [678, 73] width 18 height 18
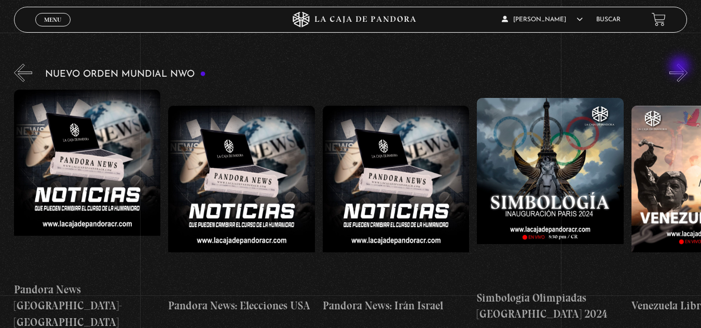
click at [681, 67] on button "»" at bounding box center [678, 73] width 18 height 18
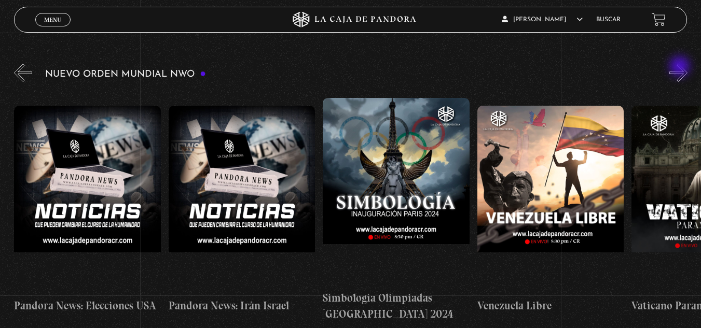
click at [681, 67] on button "»" at bounding box center [678, 73] width 18 height 18
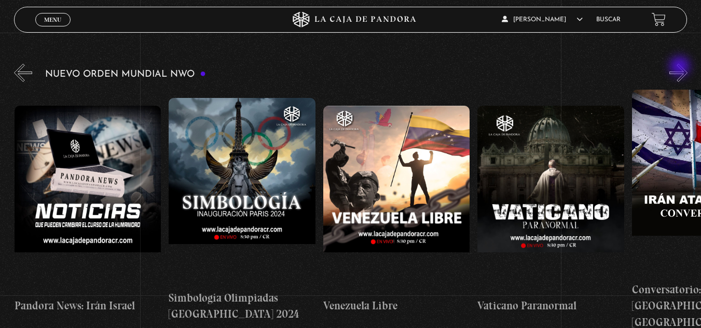
click at [681, 67] on button "»" at bounding box center [678, 73] width 18 height 18
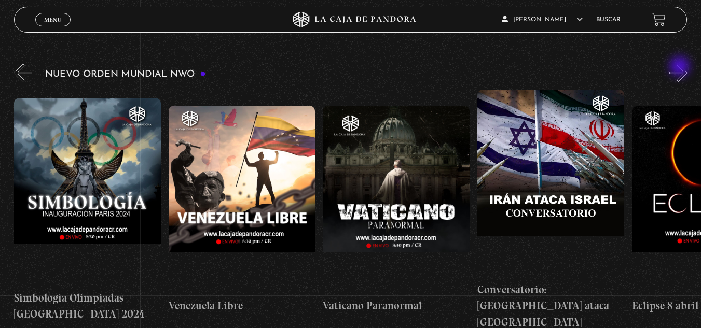
click at [681, 67] on button "»" at bounding box center [678, 73] width 18 height 18
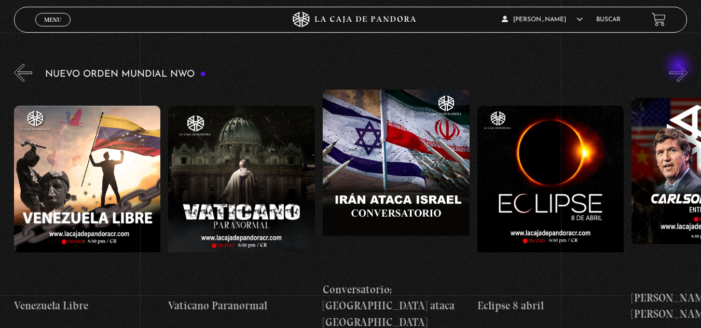
click at [680, 67] on button "»" at bounding box center [678, 73] width 18 height 18
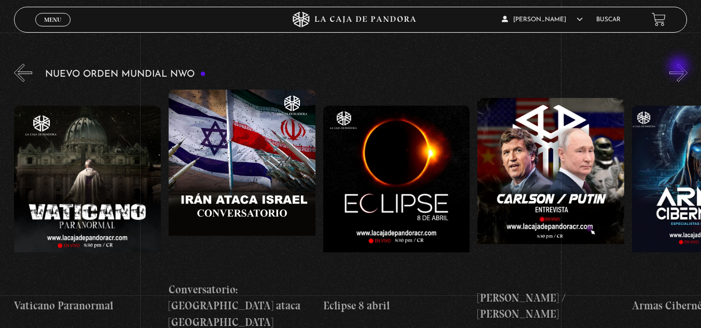
click at [680, 67] on button "»" at bounding box center [678, 73] width 18 height 18
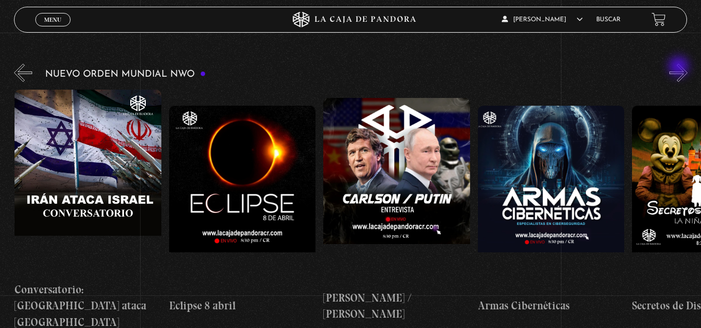
click at [680, 67] on button "»" at bounding box center [678, 73] width 18 height 18
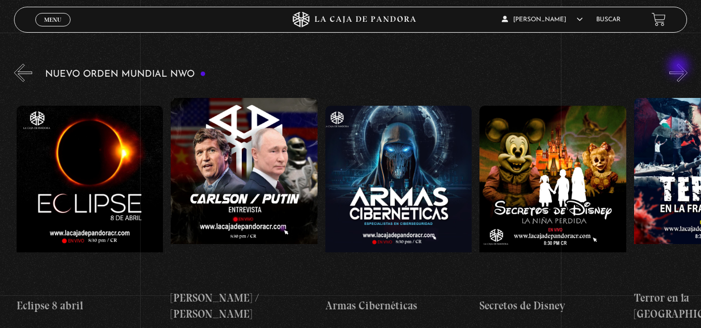
scroll to position [0, 2624]
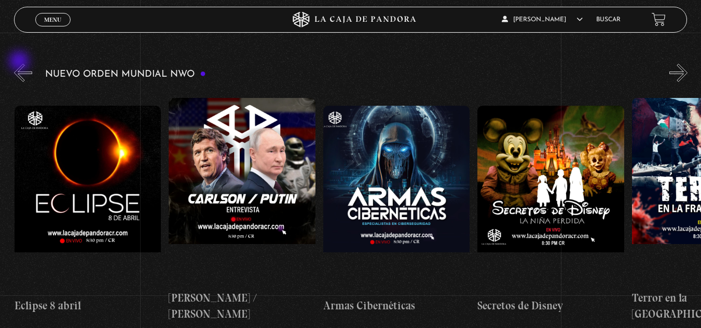
click at [20, 64] on button "«" at bounding box center [23, 73] width 18 height 18
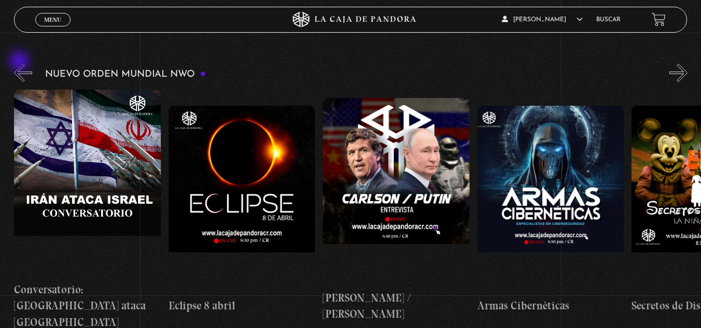
click at [20, 64] on button "«" at bounding box center [23, 73] width 18 height 18
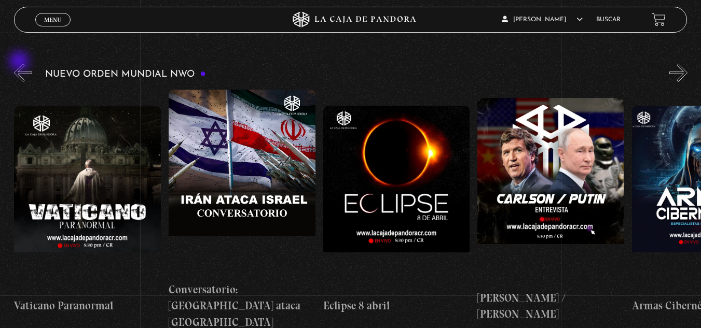
click at [20, 64] on button "«" at bounding box center [23, 73] width 18 height 18
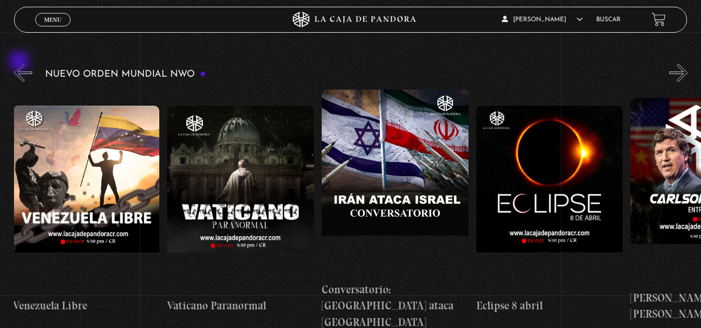
scroll to position [0, 2161]
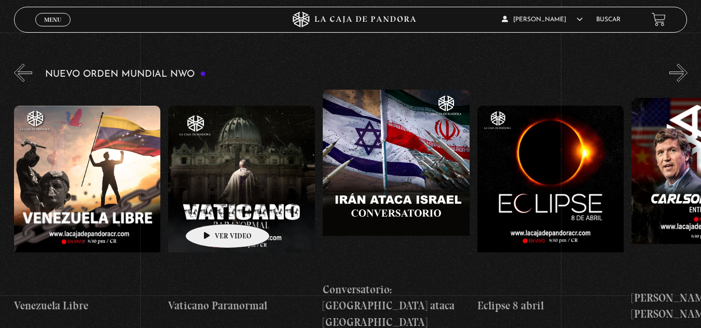
click at [211, 206] on figure at bounding box center [241, 199] width 147 height 187
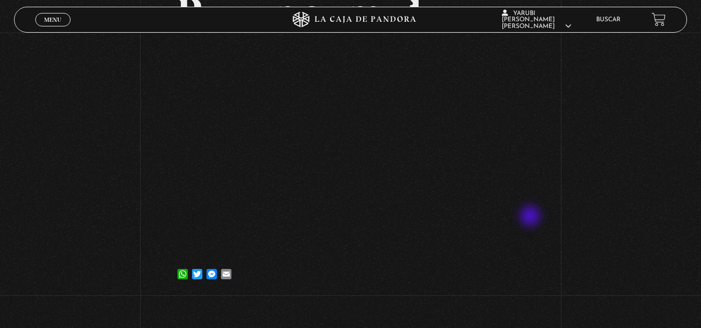
scroll to position [104, 0]
